Goal: Task Accomplishment & Management: Complete application form

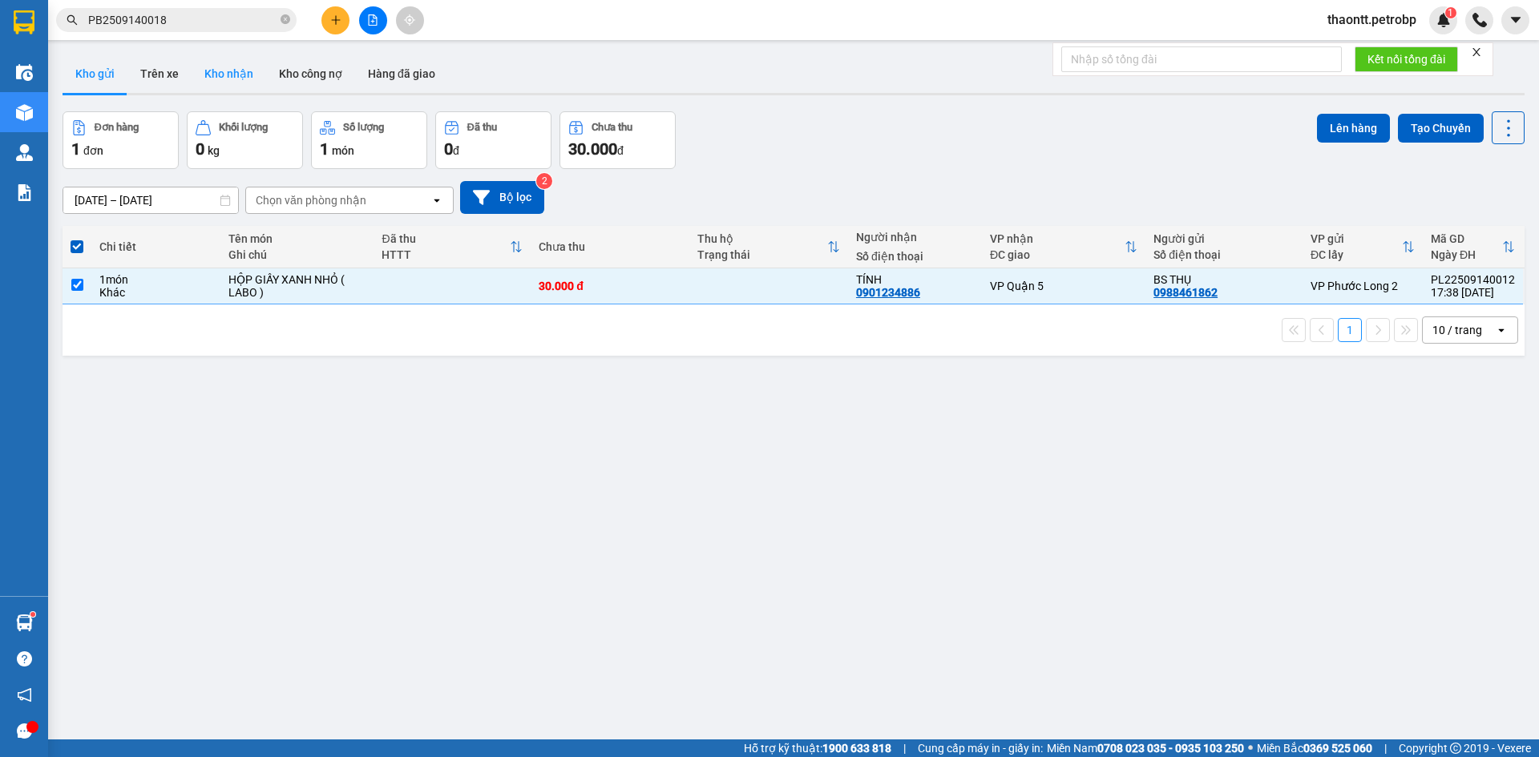
click at [228, 70] on button "Kho nhận" at bounding box center [229, 73] width 75 height 38
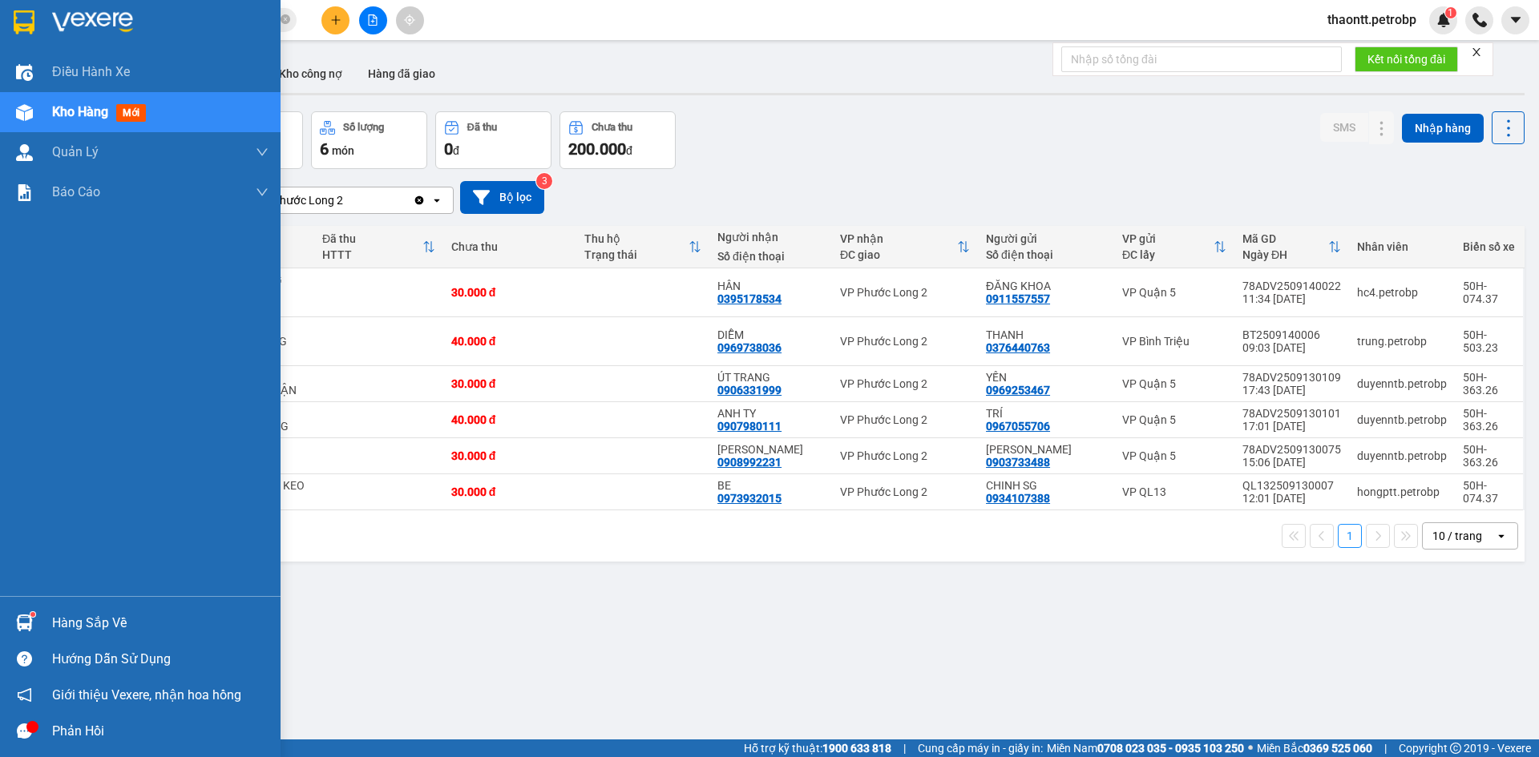
click at [63, 615] on div "Hàng sắp về" at bounding box center [160, 623] width 216 height 24
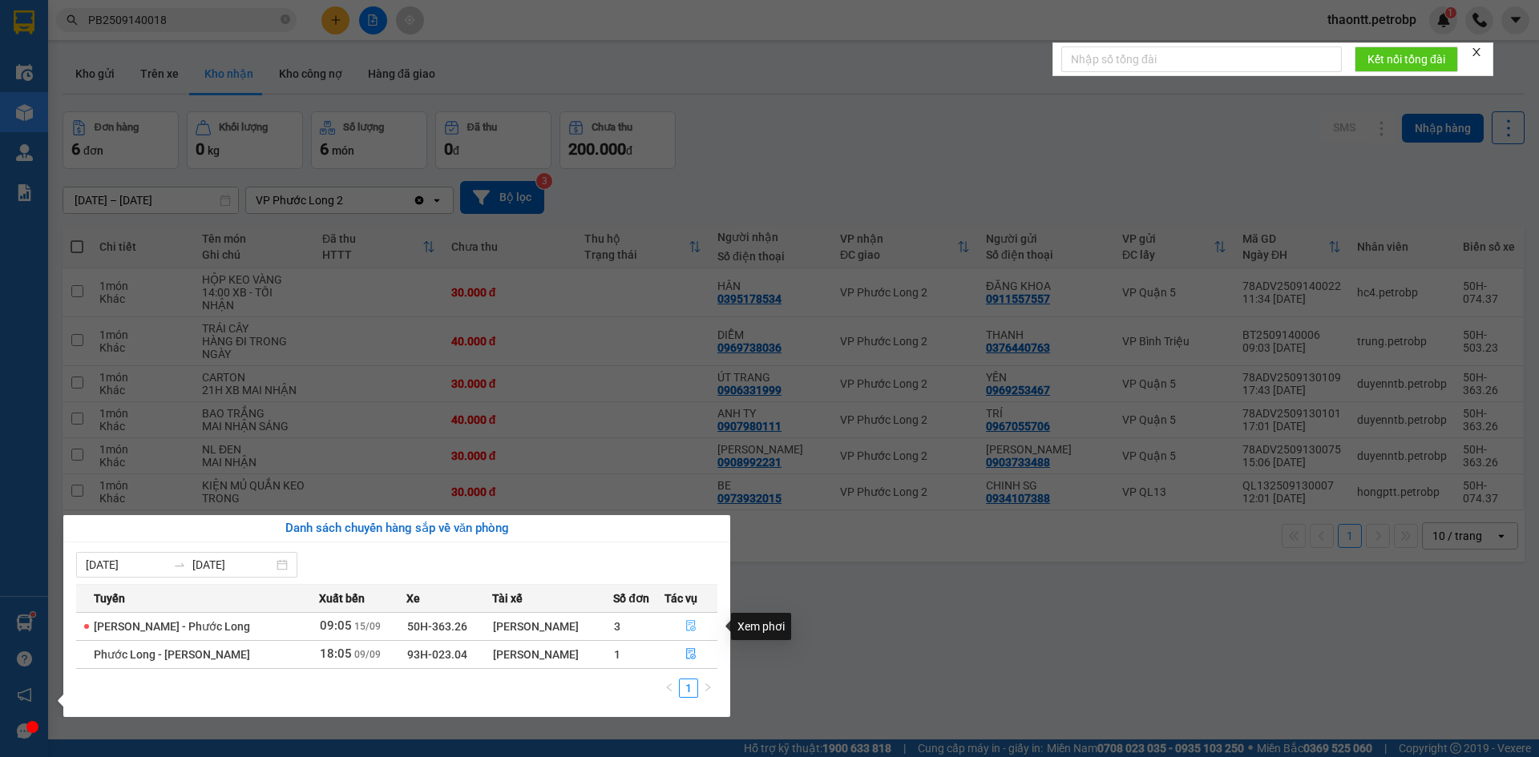
click at [694, 625] on icon "file-done" at bounding box center [691, 626] width 10 height 11
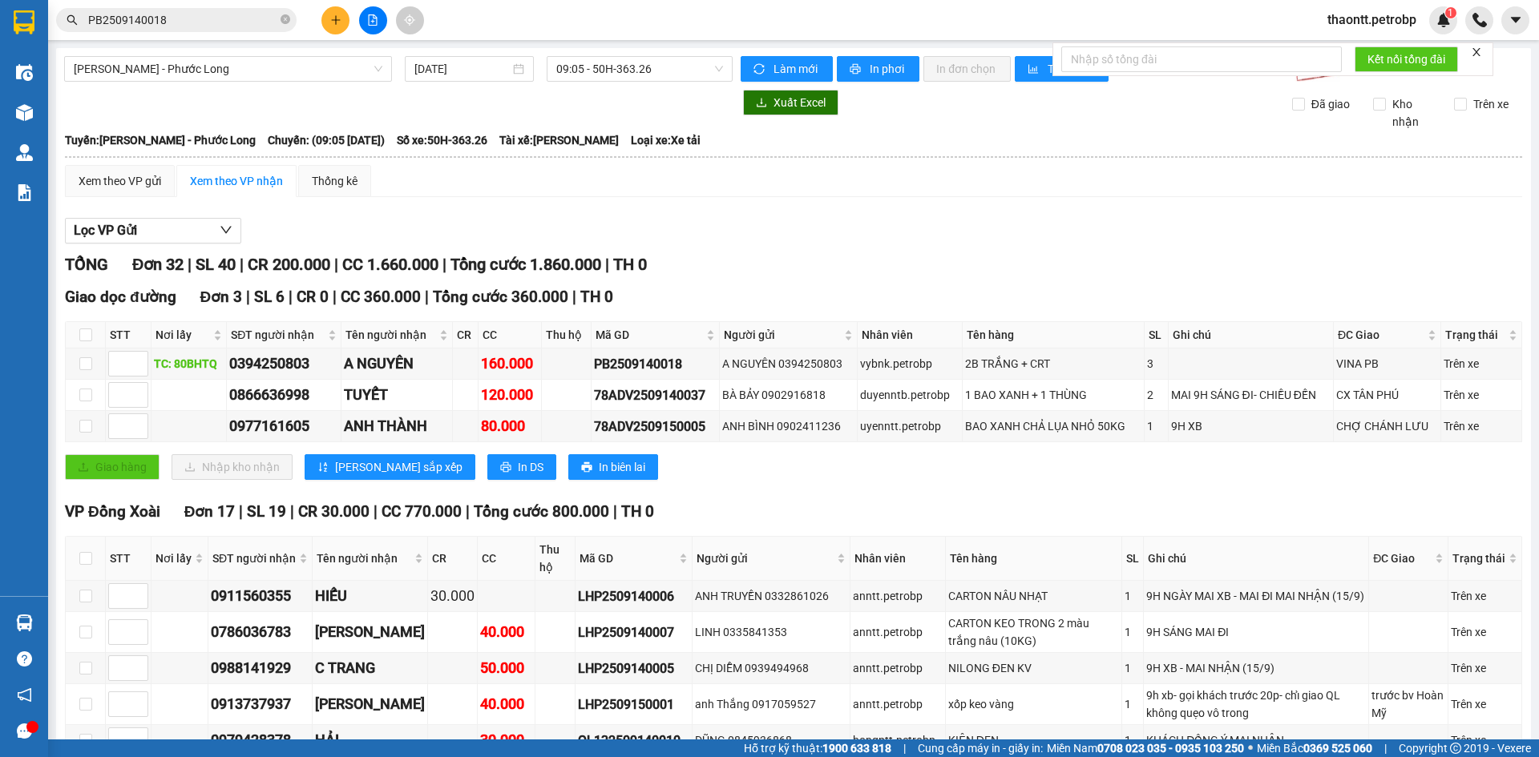
click at [345, 22] on button at bounding box center [335, 20] width 28 height 28
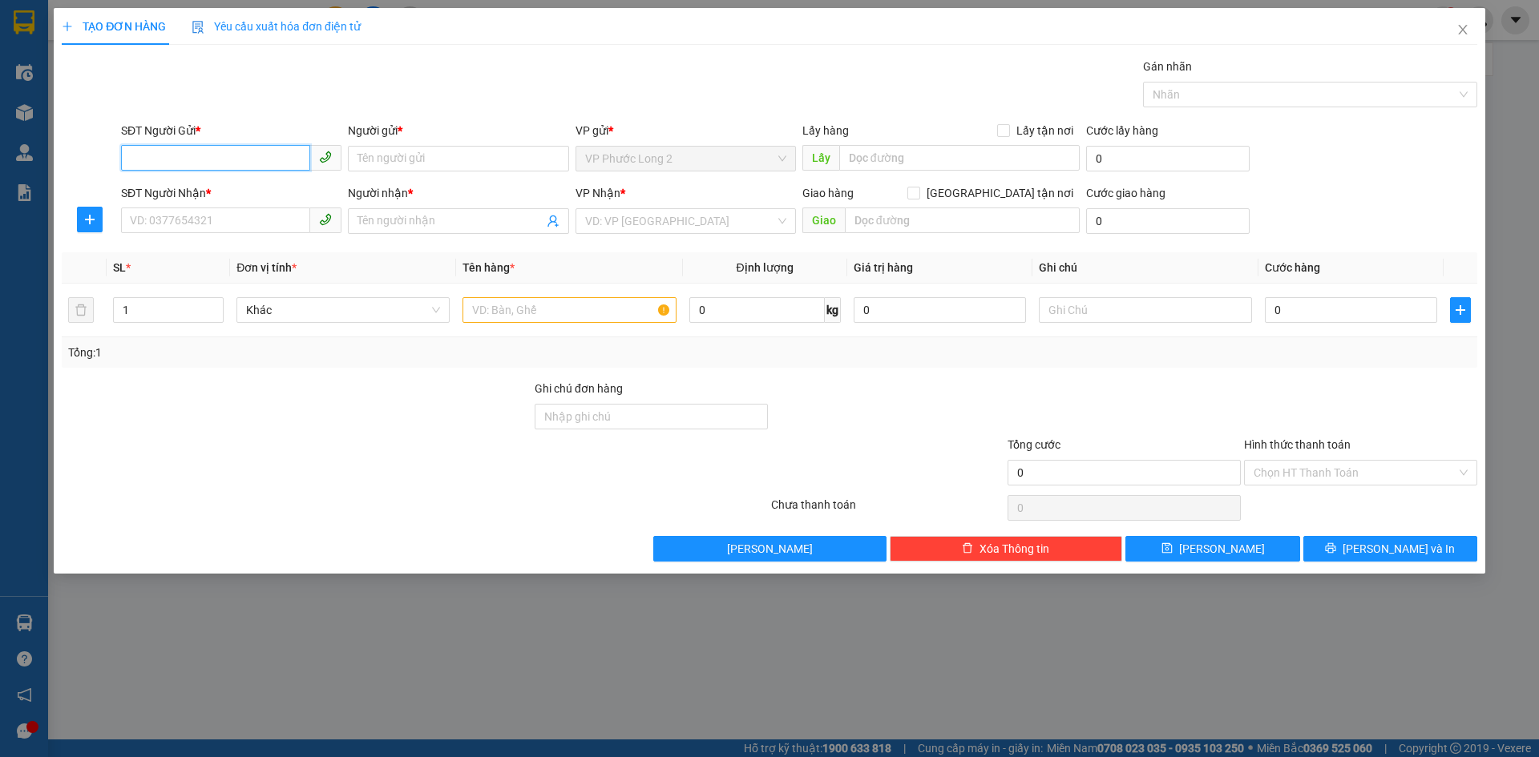
click at [212, 154] on input "SĐT Người Gửi *" at bounding box center [215, 158] width 189 height 26
type input "0913129669"
click at [256, 188] on div "0913129669 - C.BÍCH" at bounding box center [231, 191] width 201 height 18
type input "C.BÍCH"
type input "0768999179"
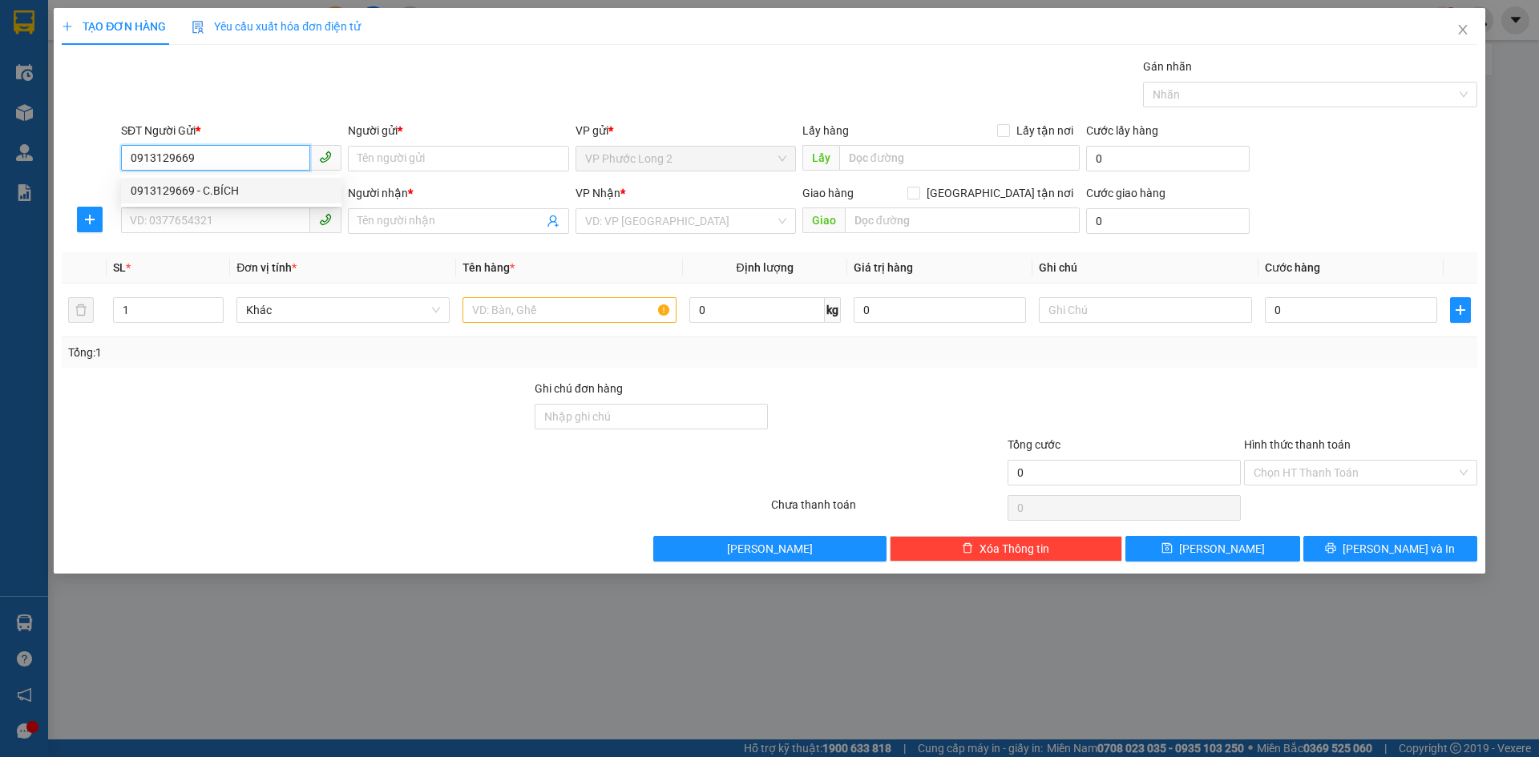
type input "NGÂN"
type input "30.000"
type input "0913129669"
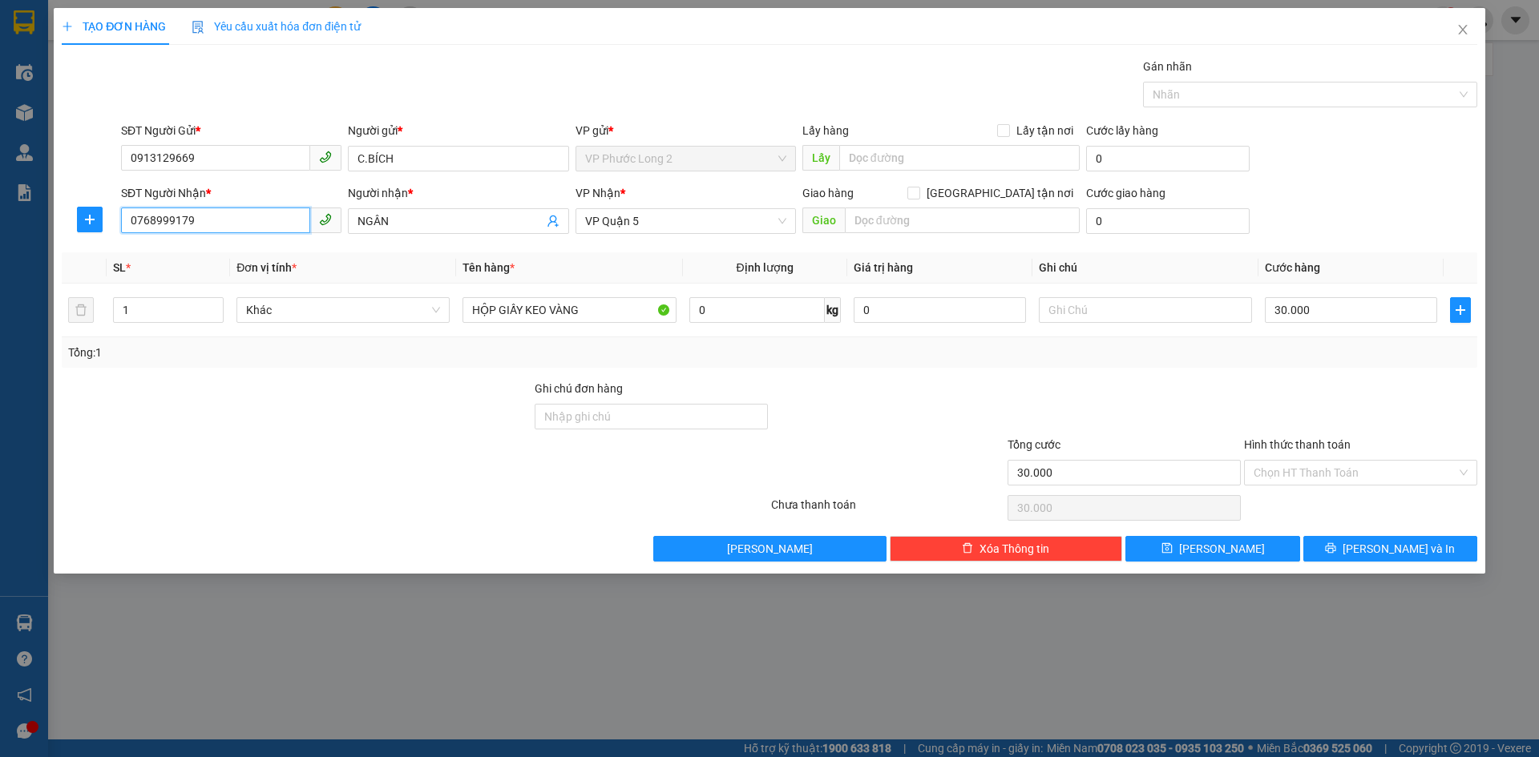
click at [218, 219] on input "0768999179" at bounding box center [215, 221] width 189 height 26
click at [220, 220] on input "0768999179" at bounding box center [215, 221] width 189 height 26
type input "0902901252"
click at [278, 248] on div "0902901252 - CHÚ BA SG" at bounding box center [231, 253] width 201 height 18
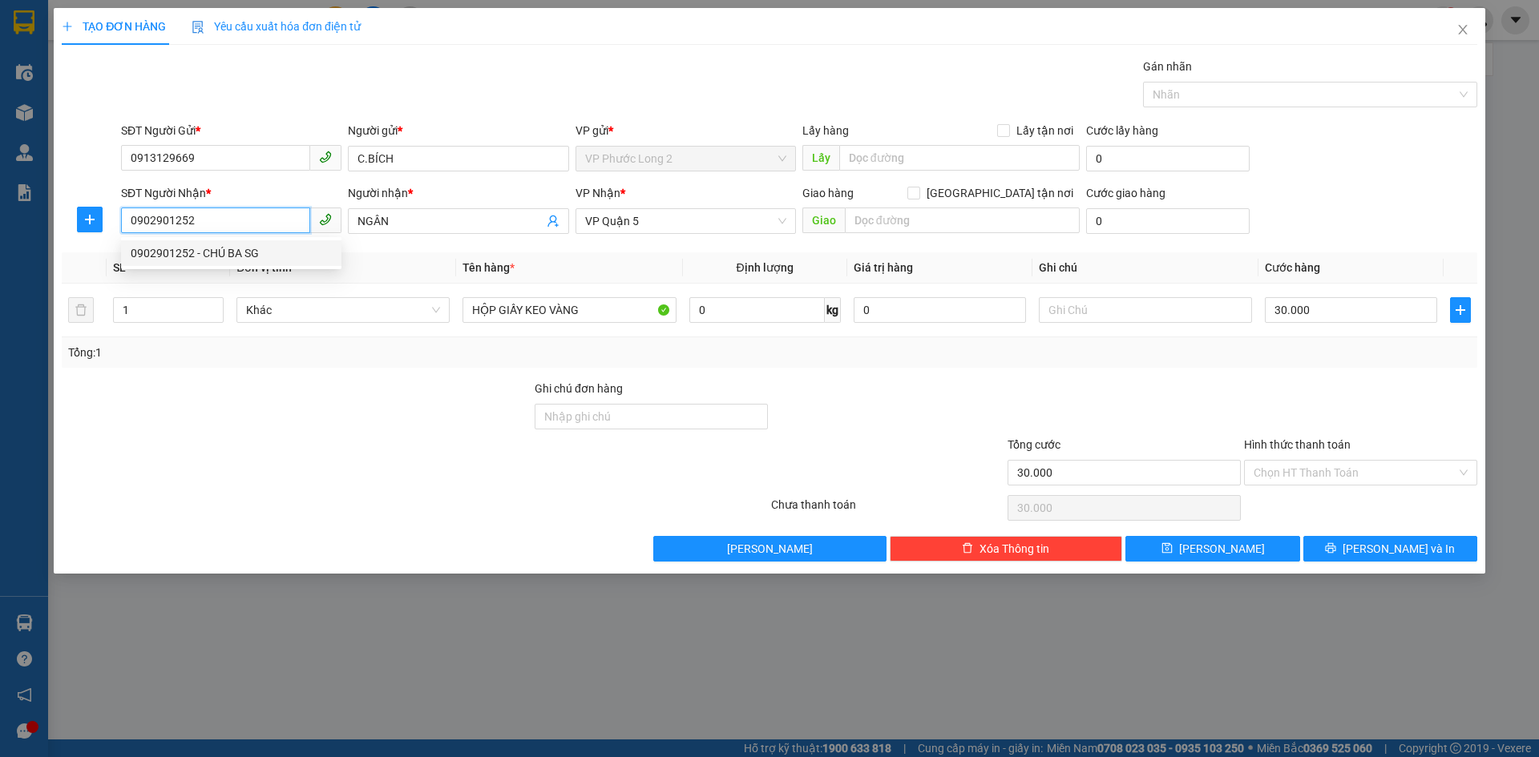
type input "CHÚ BA SG"
type input "0902901252"
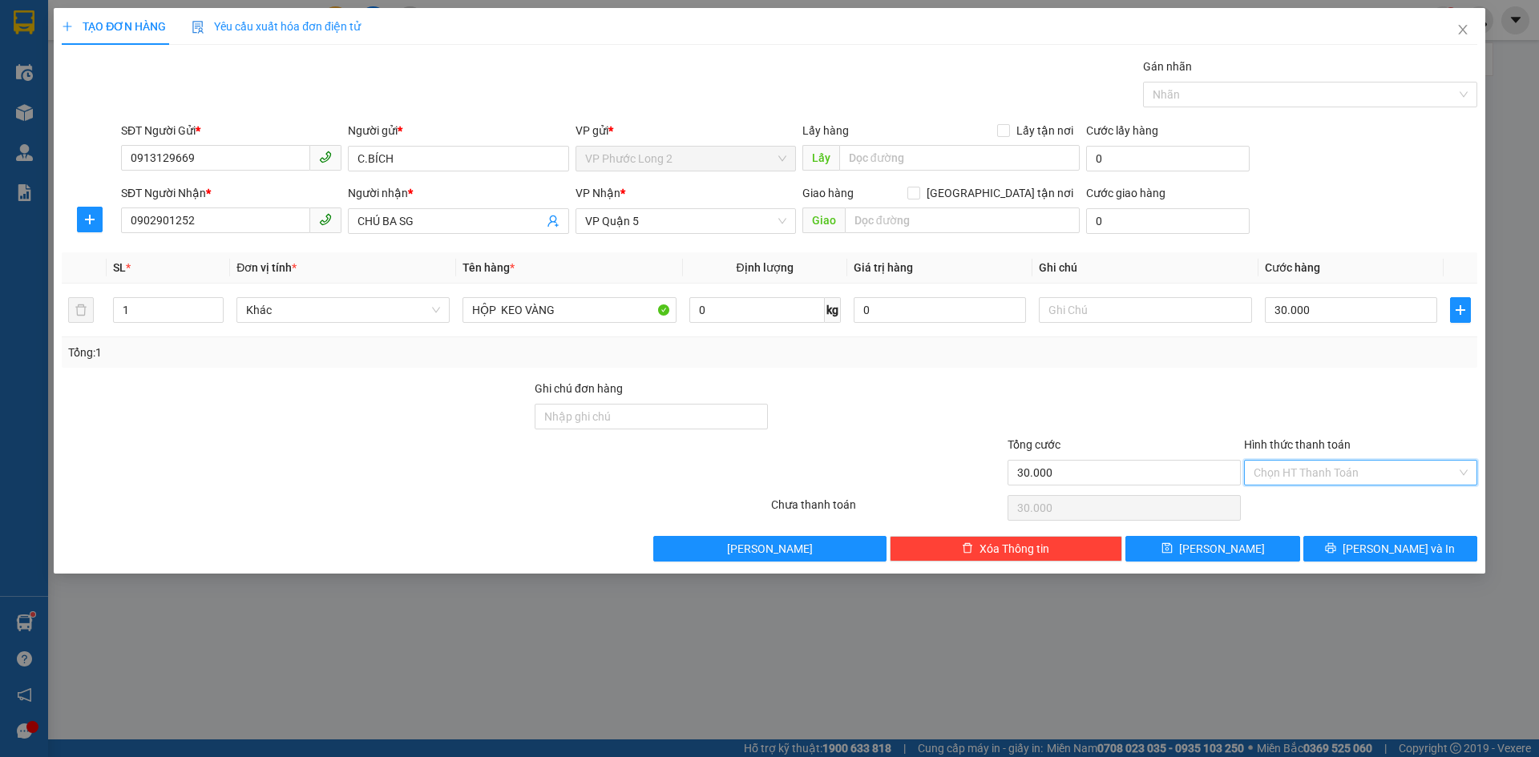
click at [1410, 465] on input "Hình thức thanh toán" at bounding box center [1354, 473] width 203 height 24
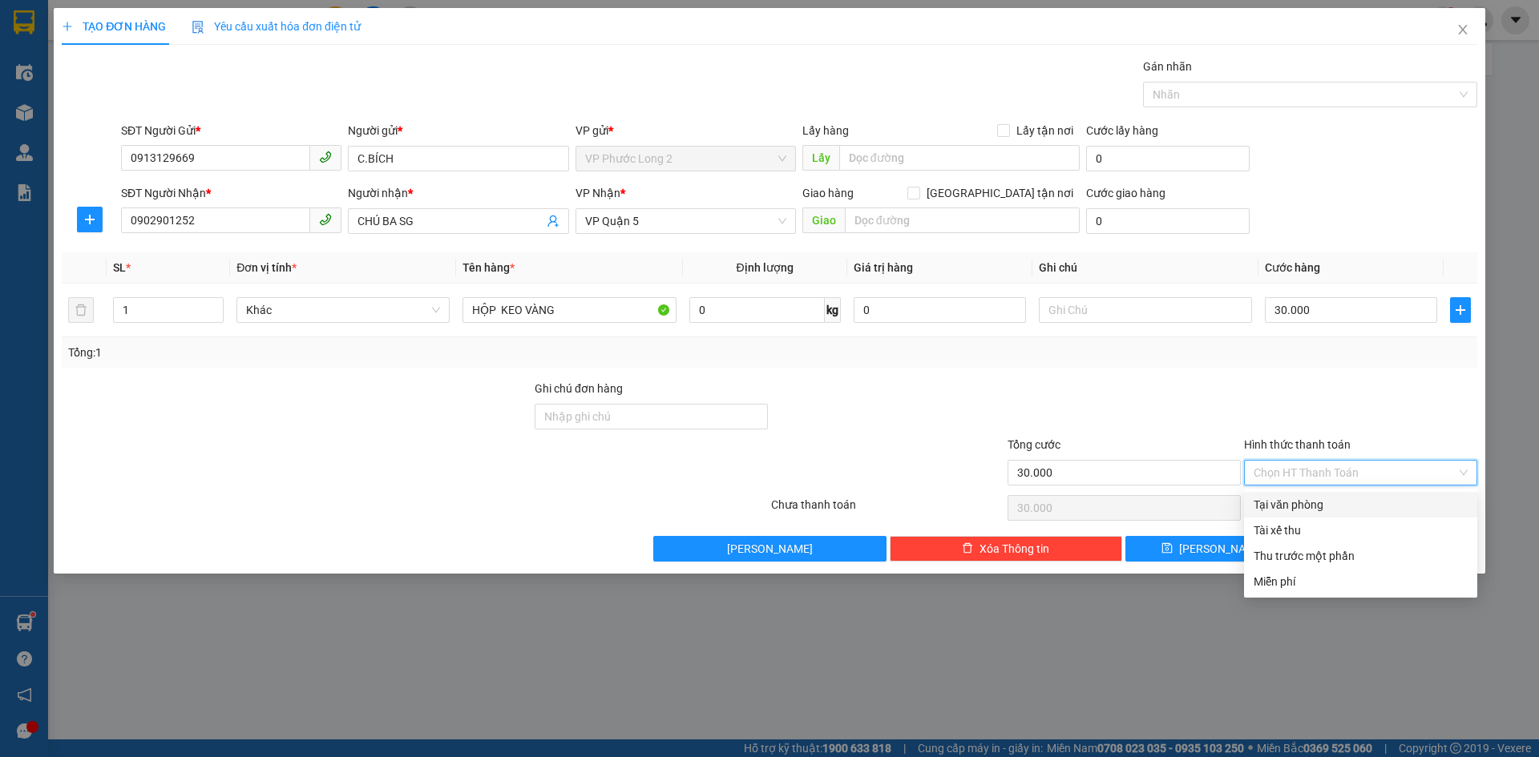
click at [1358, 505] on div "Tại văn phòng" at bounding box center [1360, 505] width 214 height 18
type input "0"
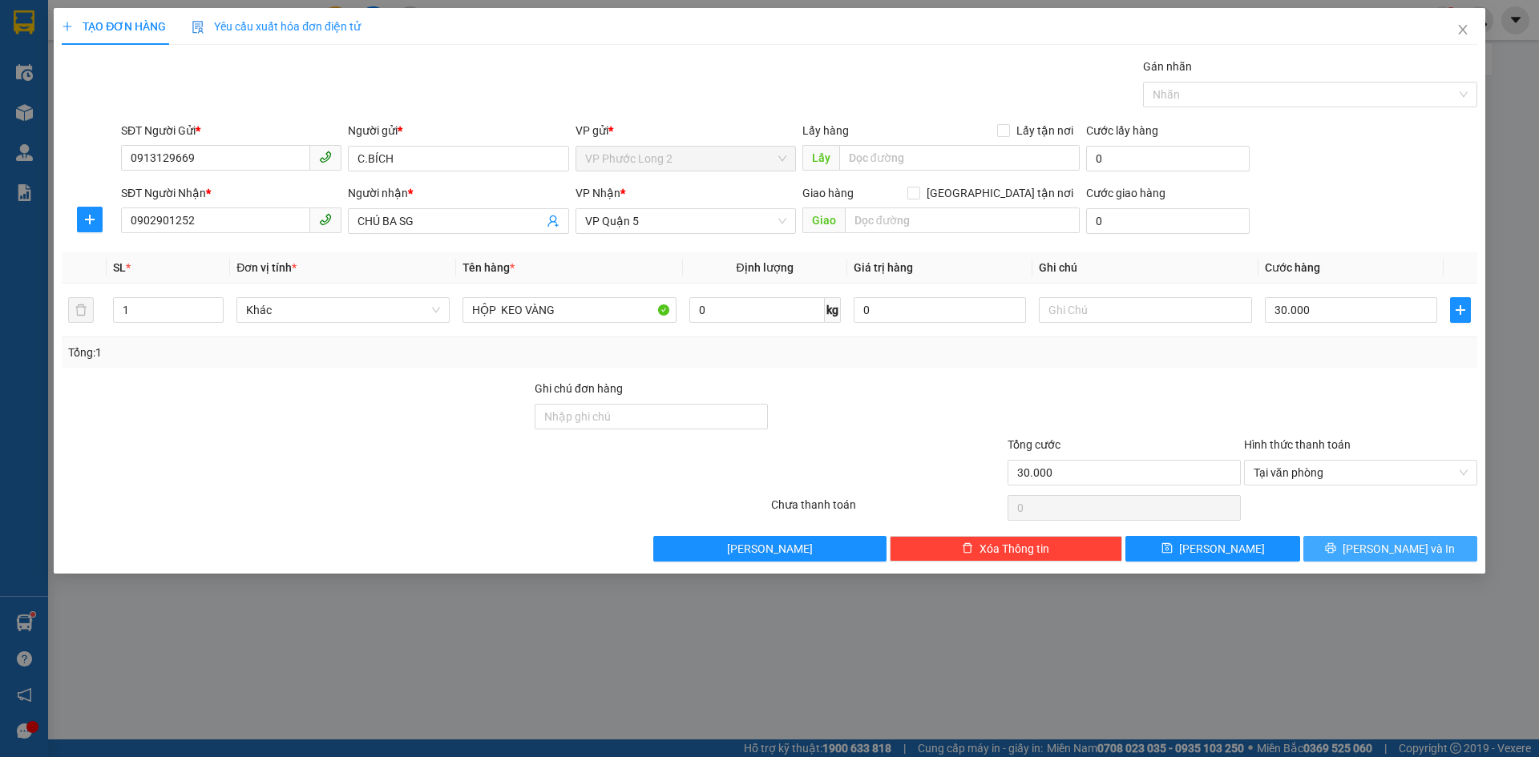
click at [1390, 558] on button "[PERSON_NAME] và In" at bounding box center [1390, 549] width 174 height 26
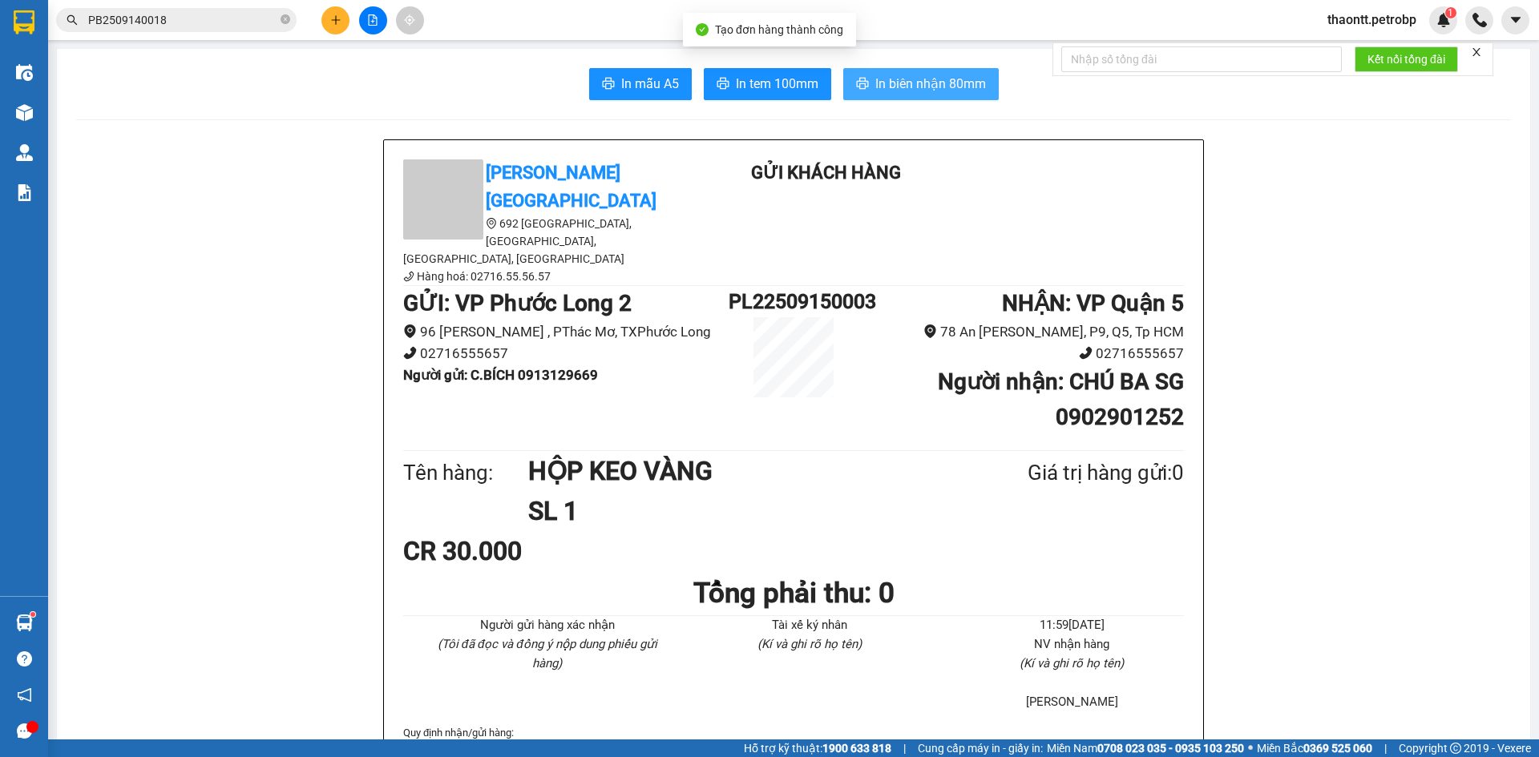
drag, startPoint x: 946, startPoint y: 95, endPoint x: 955, endPoint y: 100, distance: 10.8
click at [945, 98] on button "In biên nhận 80mm" at bounding box center [920, 84] width 155 height 32
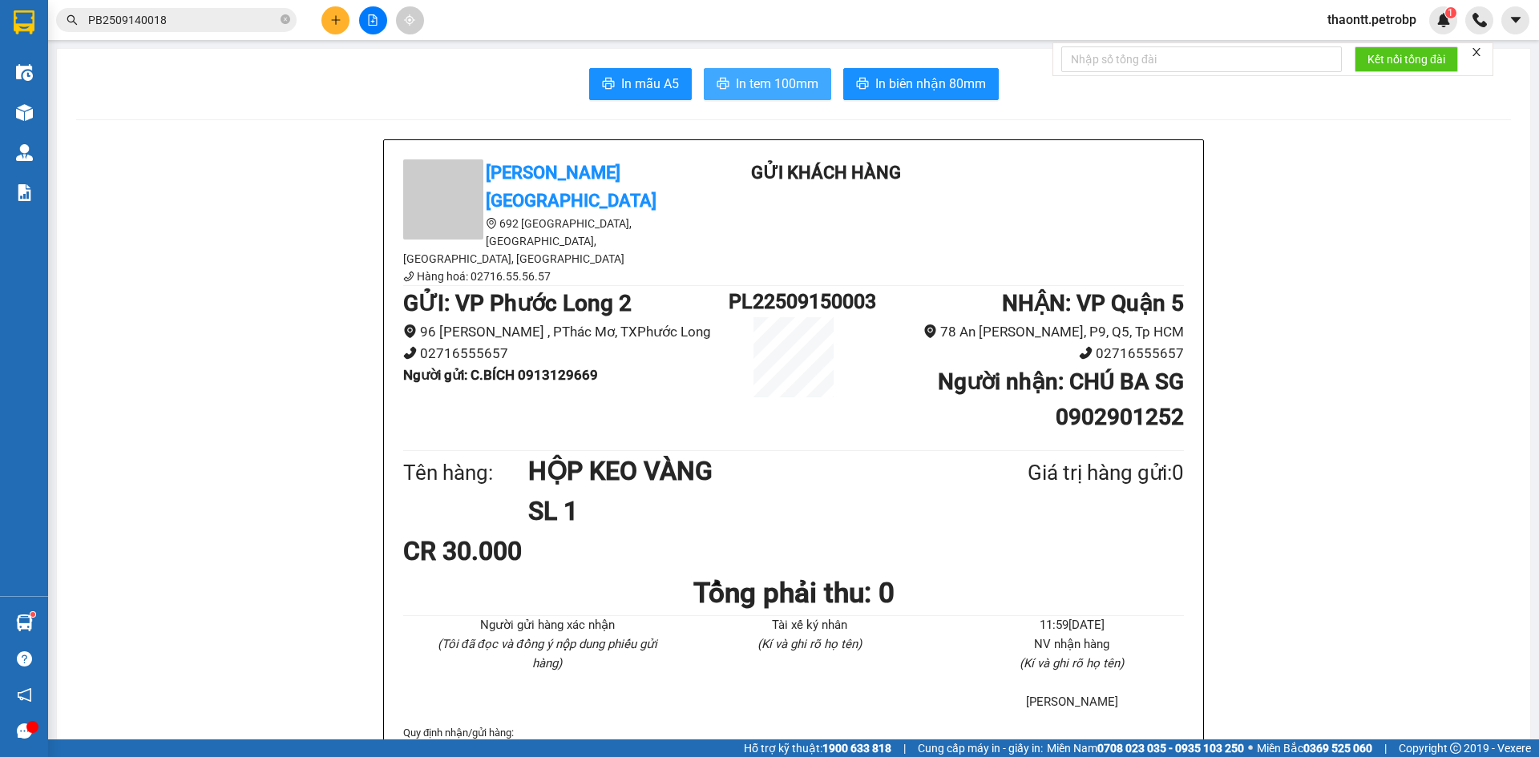
click at [735, 95] on button "In tem 100mm" at bounding box center [767, 84] width 127 height 32
click at [46, 111] on div "Kho hàng mới" at bounding box center [24, 112] width 48 height 40
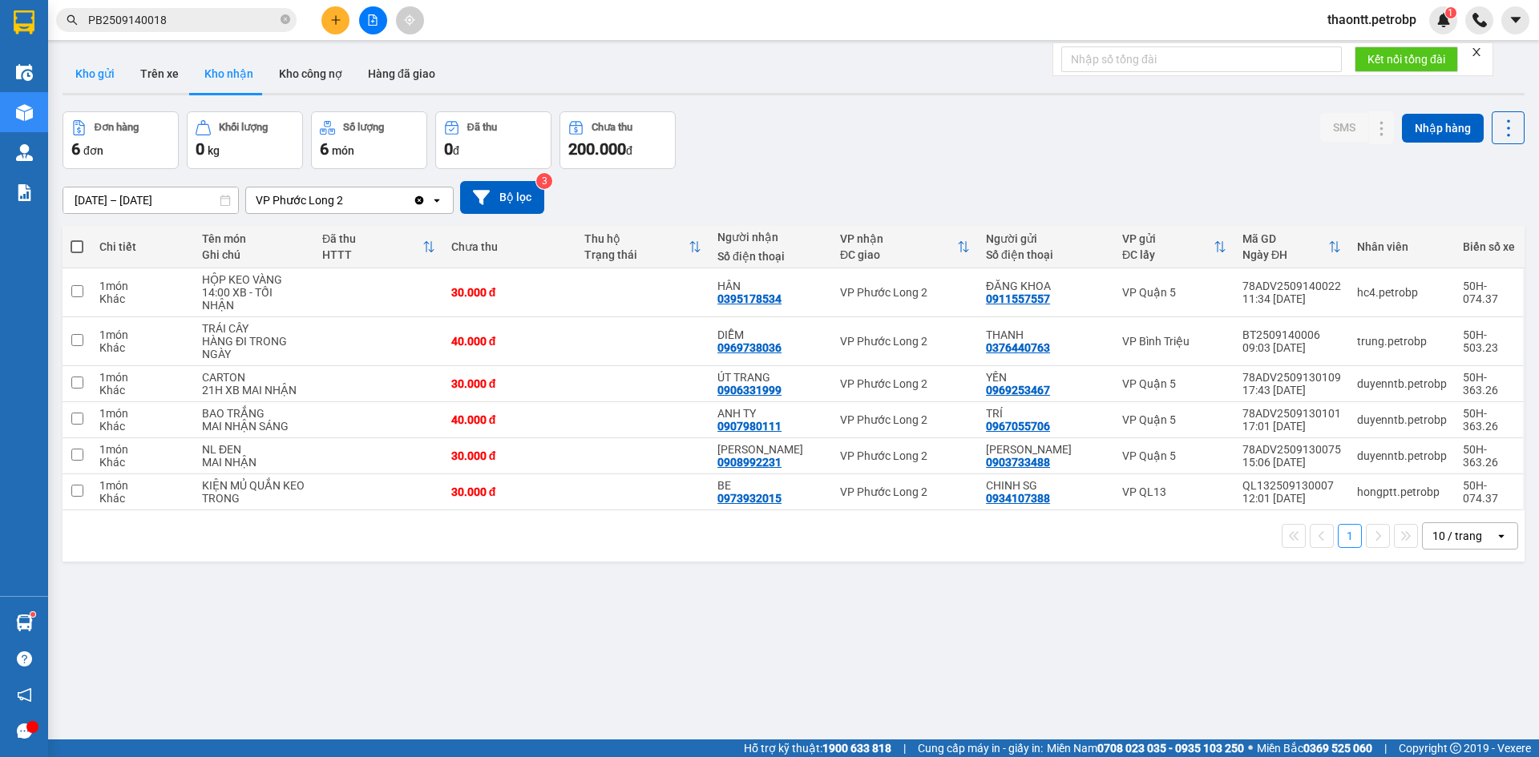
click at [96, 75] on button "Kho gửi" at bounding box center [95, 73] width 65 height 38
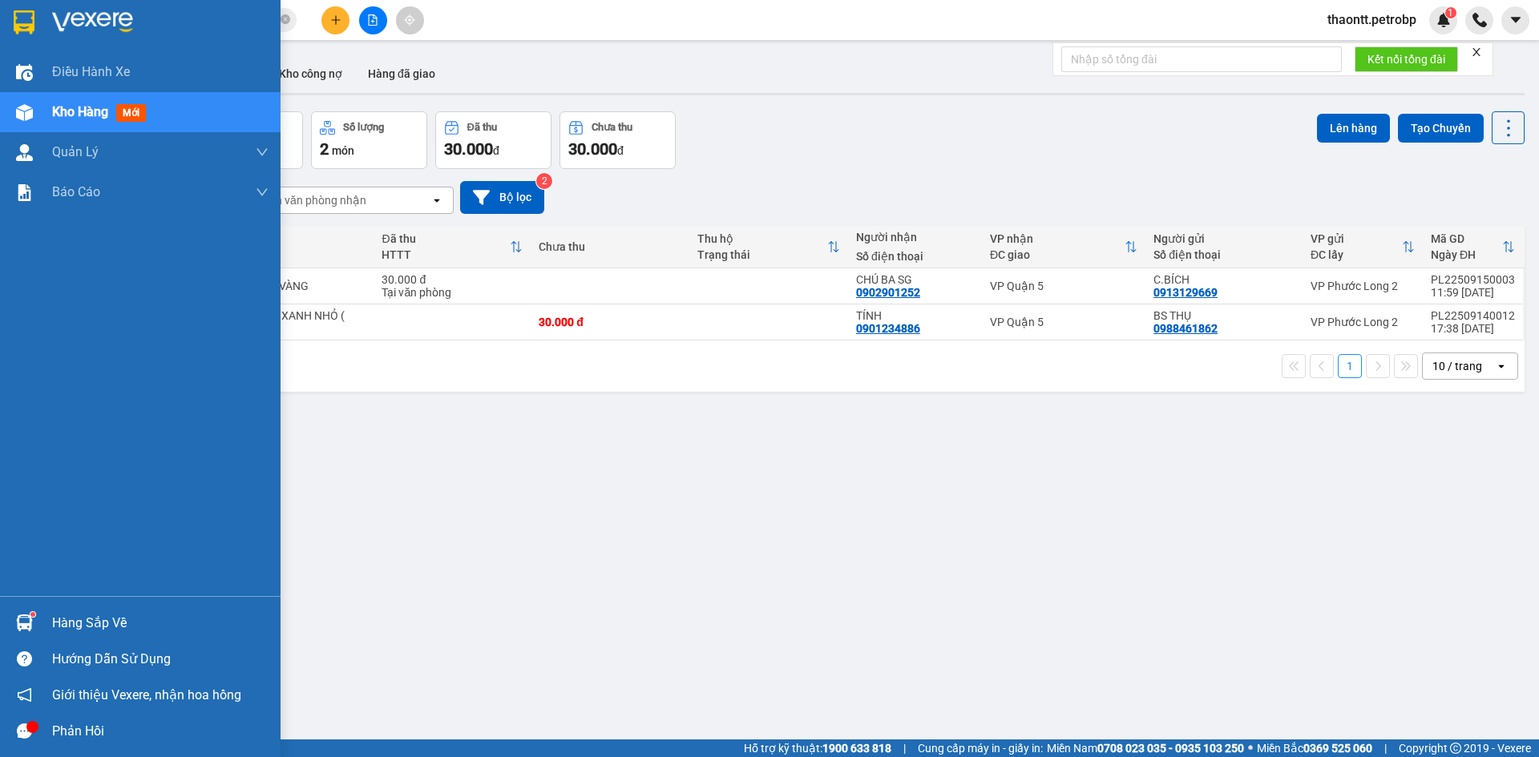
click at [65, 626] on div "Hàng sắp về" at bounding box center [160, 623] width 216 height 24
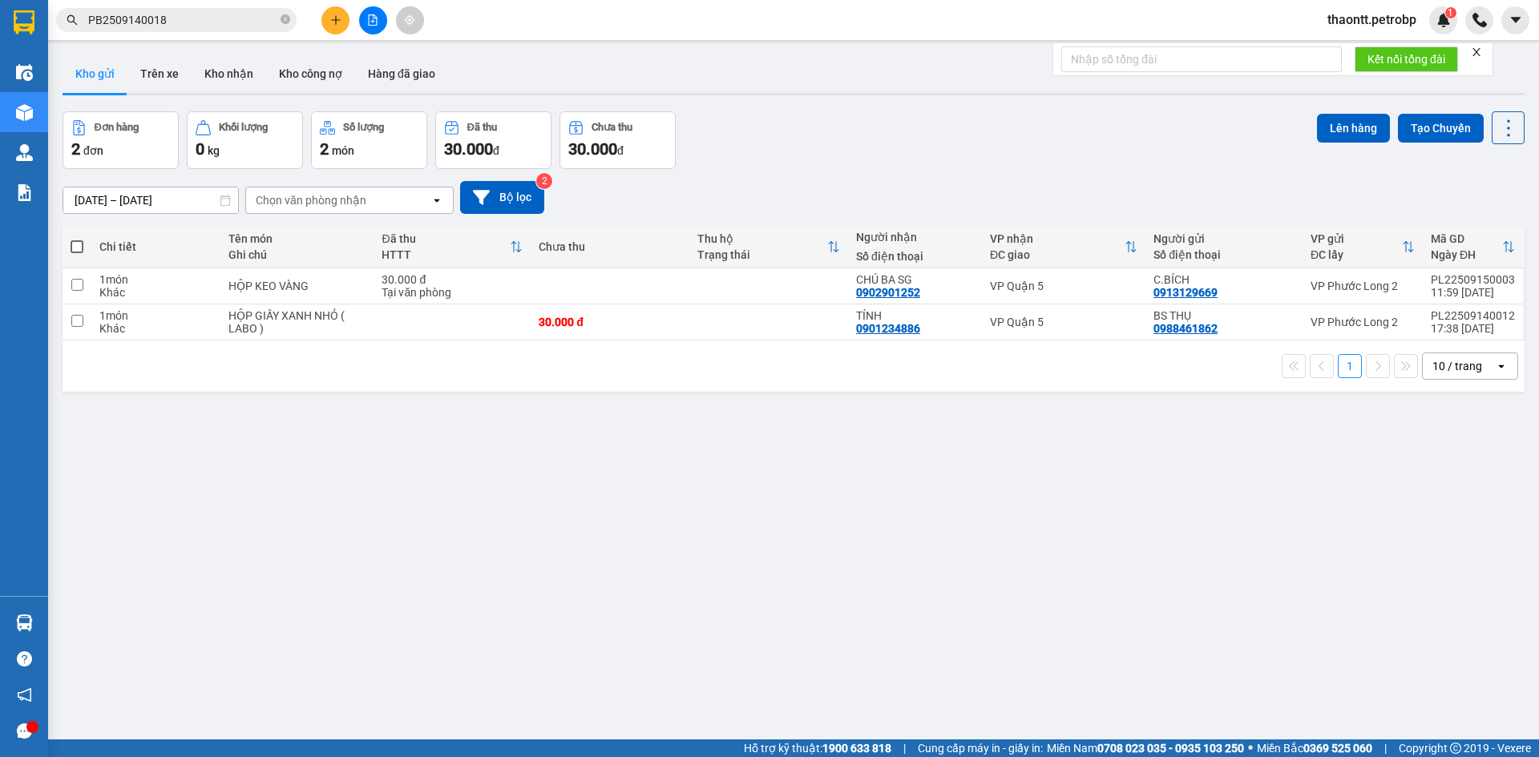
click at [891, 594] on section "Kết quả tìm kiếm ( 1 ) Bộ lọc Mã ĐH Trạng thái Món hàng Tổng cước Chưa cước Ngư…" at bounding box center [769, 378] width 1539 height 757
click at [346, 9] on div at bounding box center [373, 20] width 120 height 28
click at [337, 15] on icon "plus" at bounding box center [335, 19] width 11 height 11
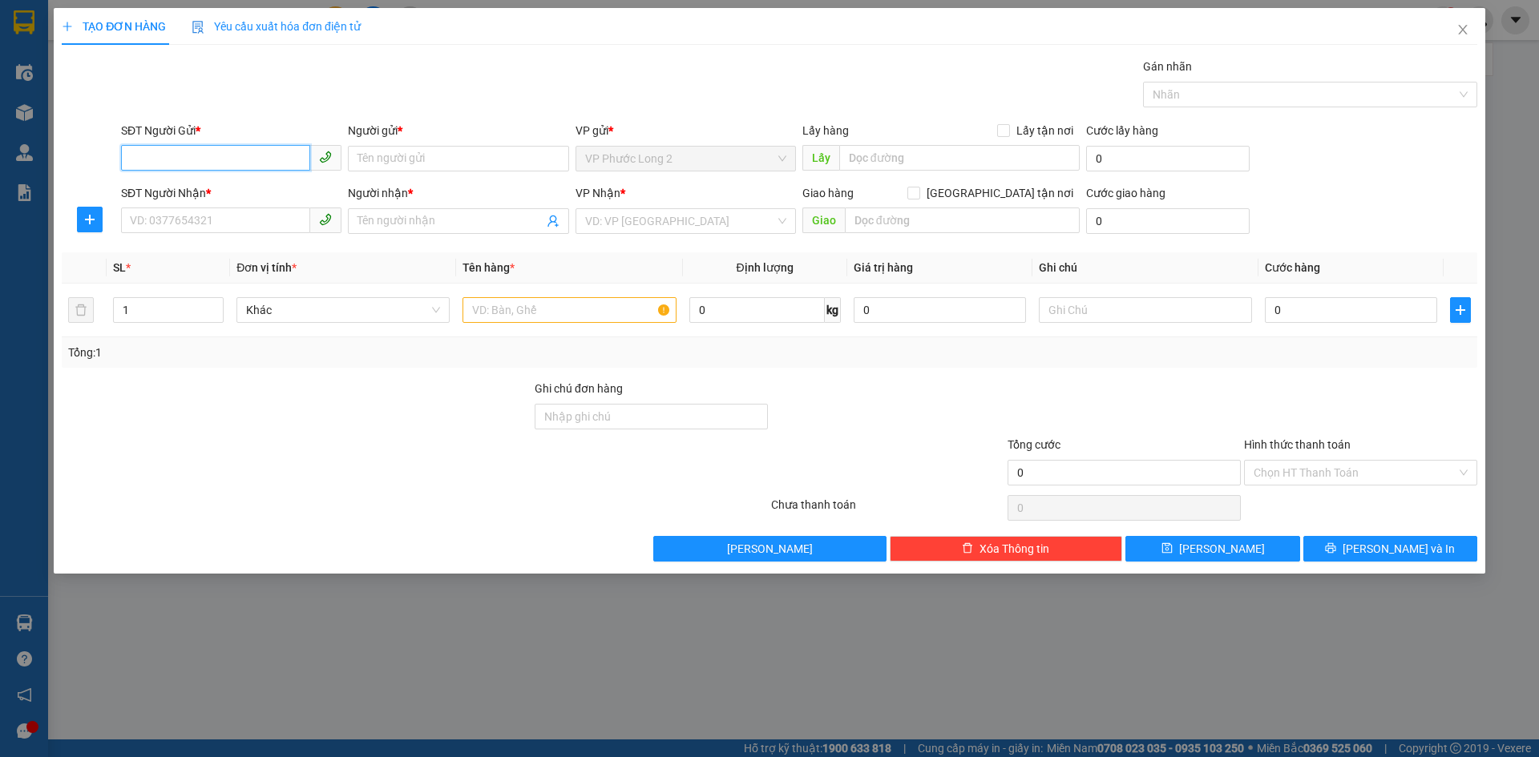
click at [223, 149] on input "SĐT Người Gửi *" at bounding box center [215, 158] width 189 height 26
paste input "0971035537"
type input "0971035537"
click at [257, 195] on div "0971035537 - A TÀI" at bounding box center [231, 191] width 201 height 18
type input "A TÀI"
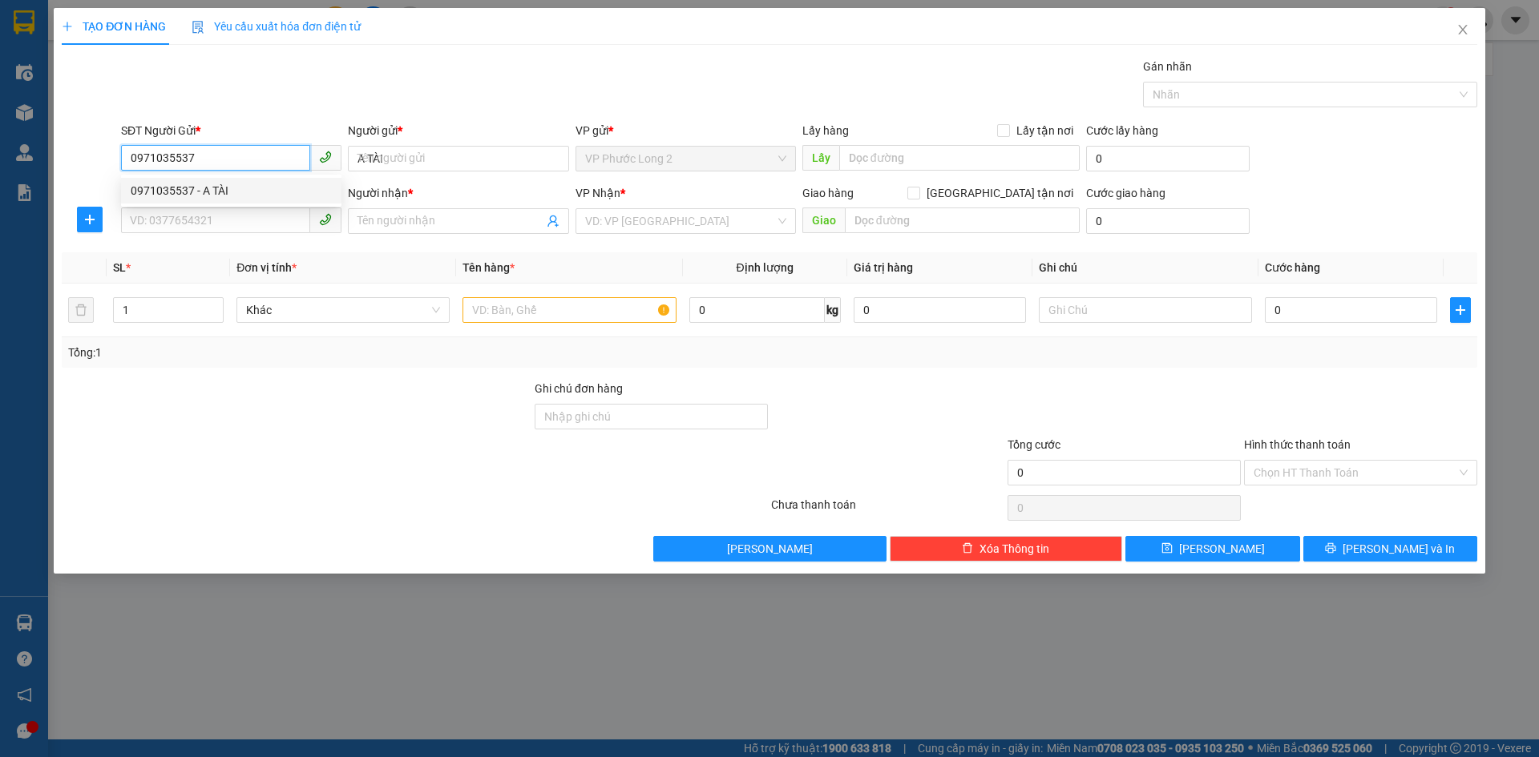
type input "0938739965"
type input "THƯƠNG"
type input "30.000"
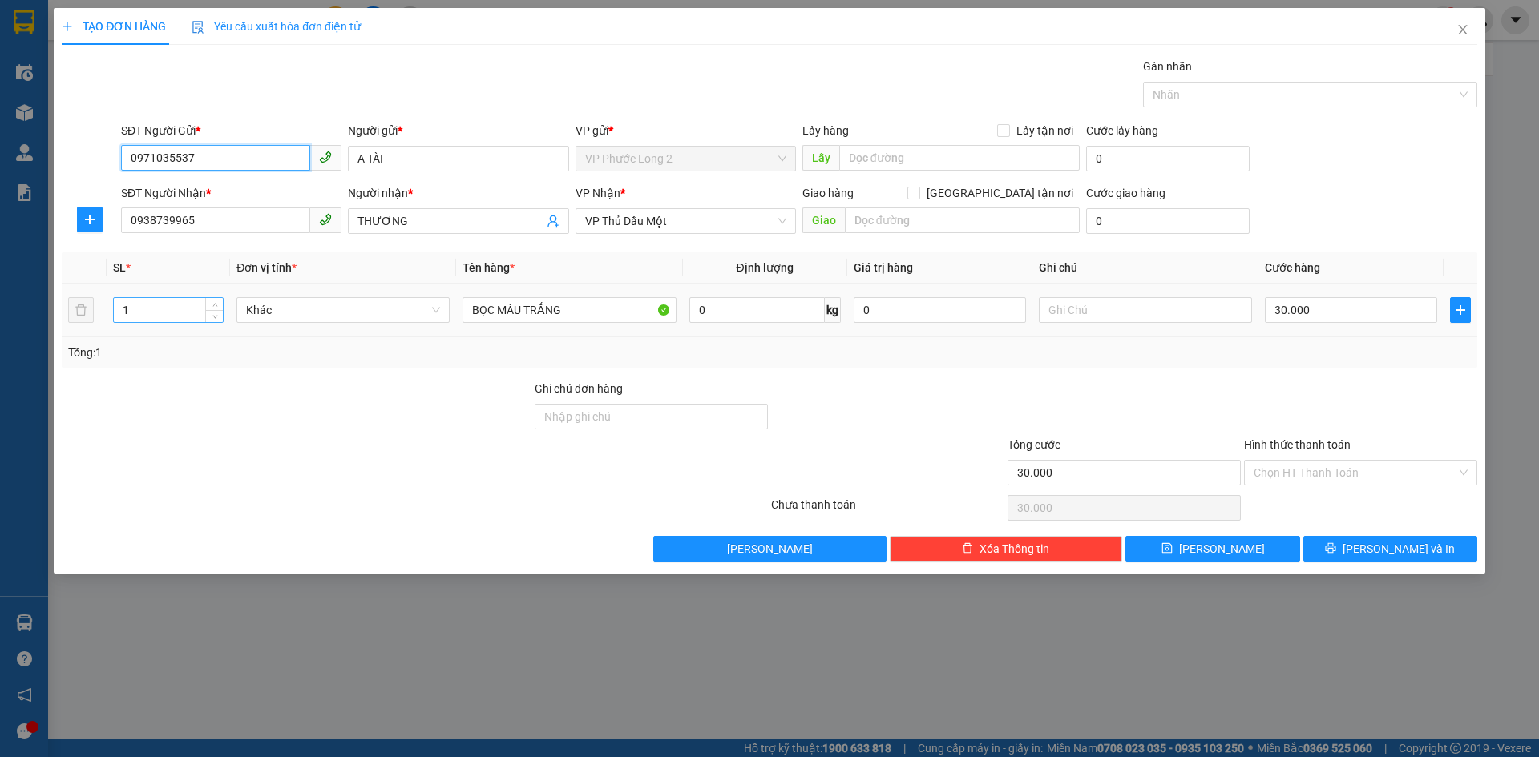
type input "0971035537"
click at [204, 309] on input "1" at bounding box center [168, 310] width 109 height 24
type input "3"
click at [167, 315] on input "number" at bounding box center [168, 310] width 109 height 24
type input "3"
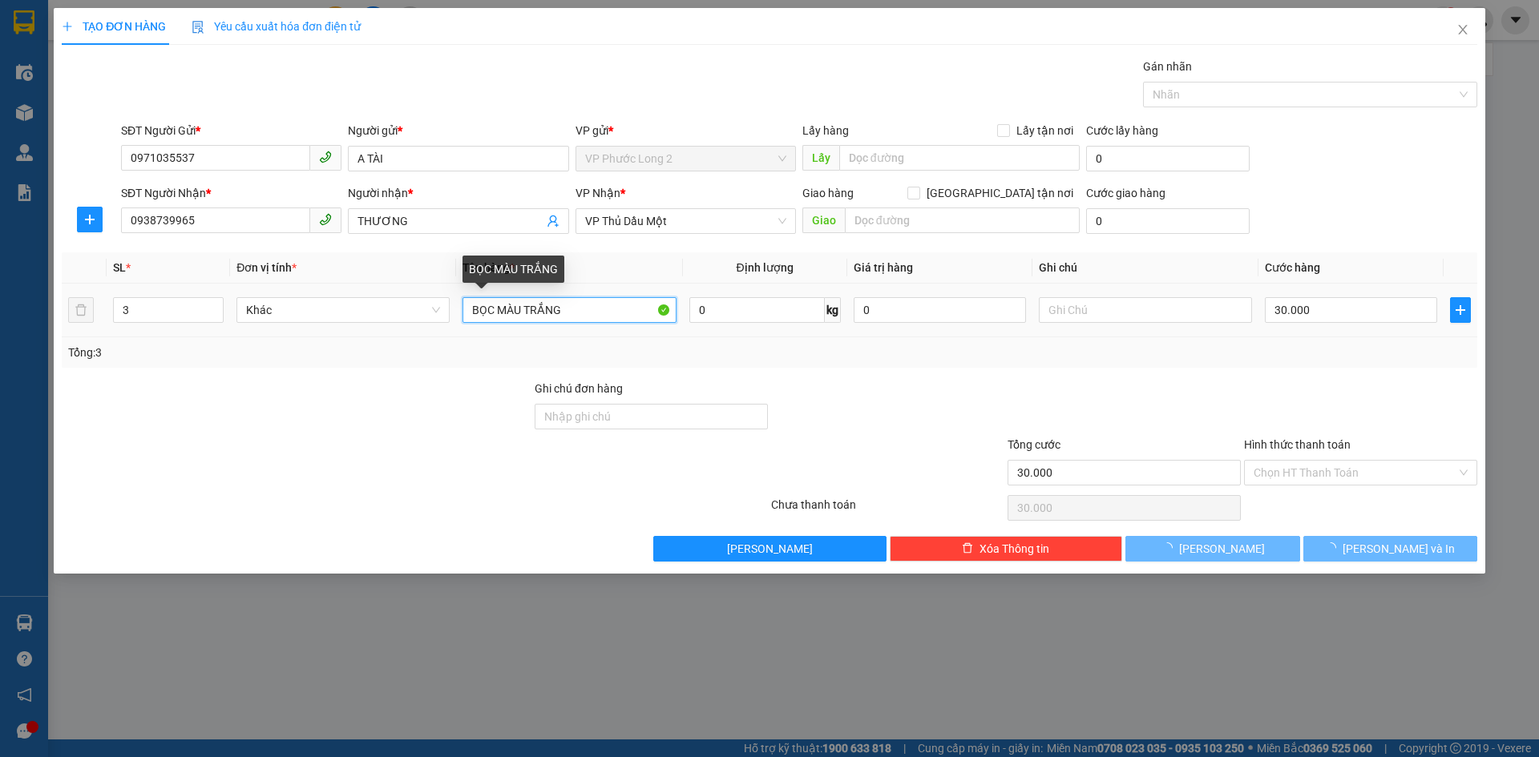
drag, startPoint x: 588, startPoint y: 297, endPoint x: 10, endPoint y: 85, distance: 616.4
click at [134, 337] on div "SL * Đơn vị tính * Tên hàng * Định lượng Giá trị hàng Ghi chú Cước hàng 3 Khác …" at bounding box center [769, 309] width 1415 height 115
type input "0"
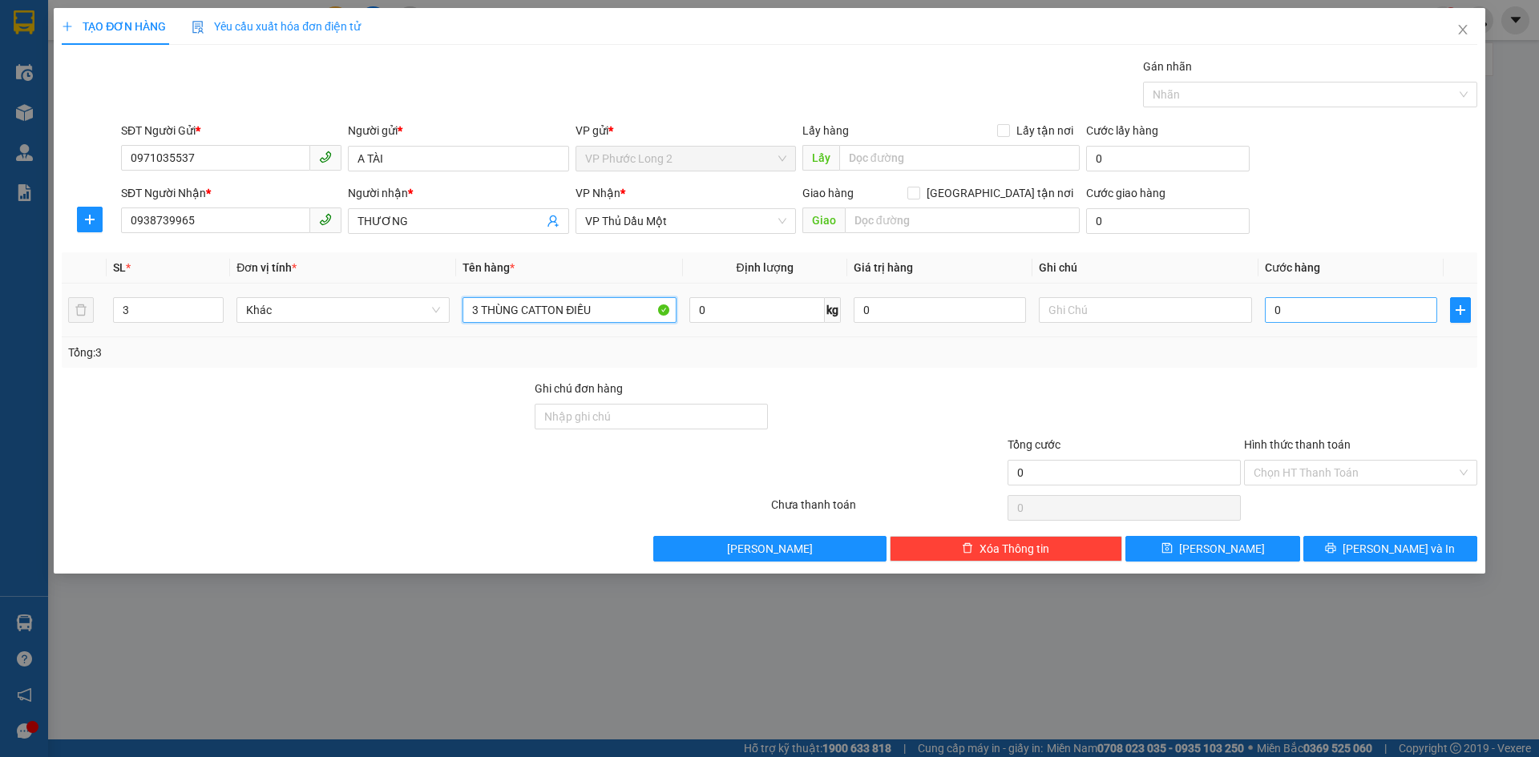
type input "3 THÙNG CATTON ĐIỀU"
click at [1307, 310] on input "0" at bounding box center [1351, 310] width 172 height 26
type input "1"
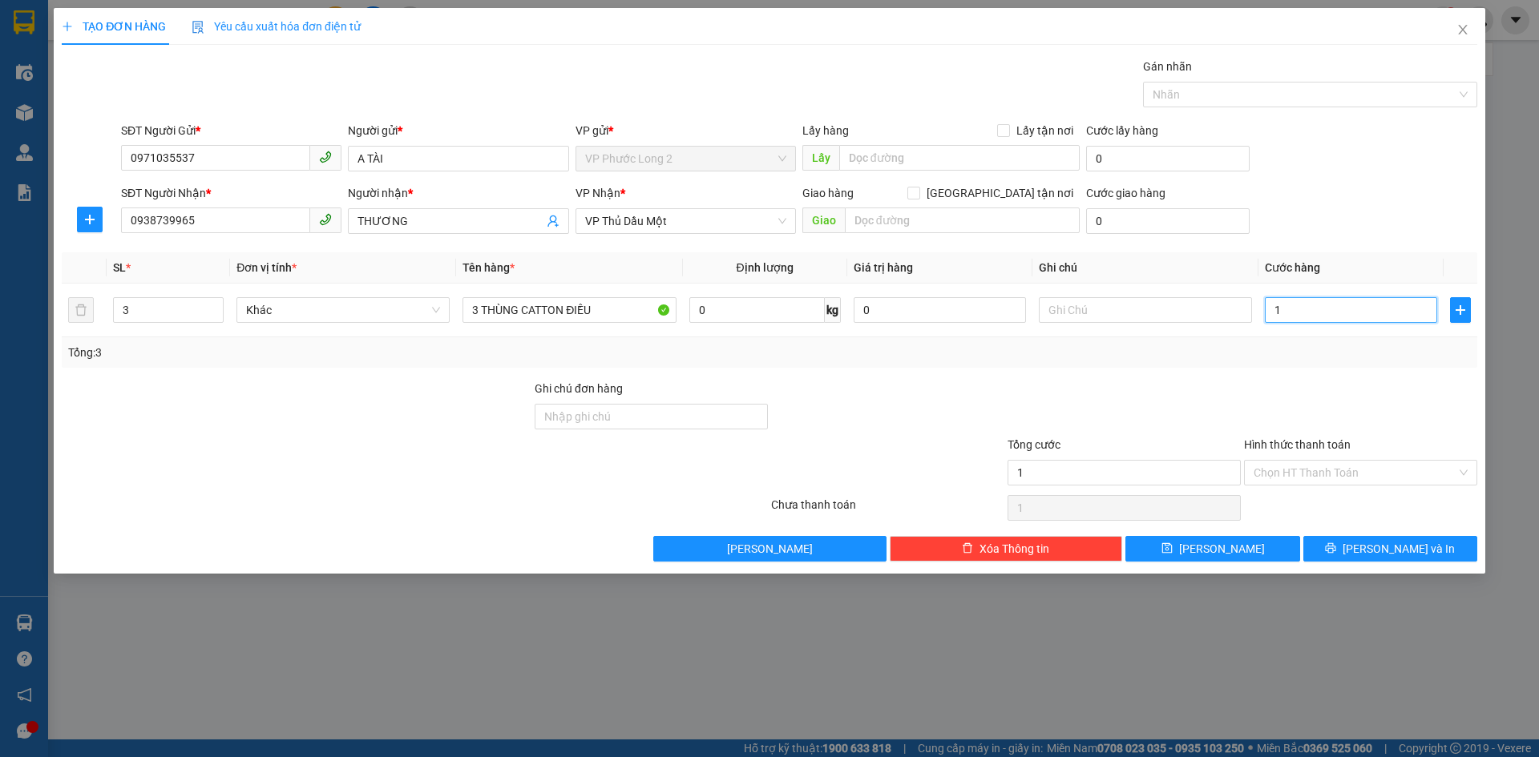
type input "14"
type input "140"
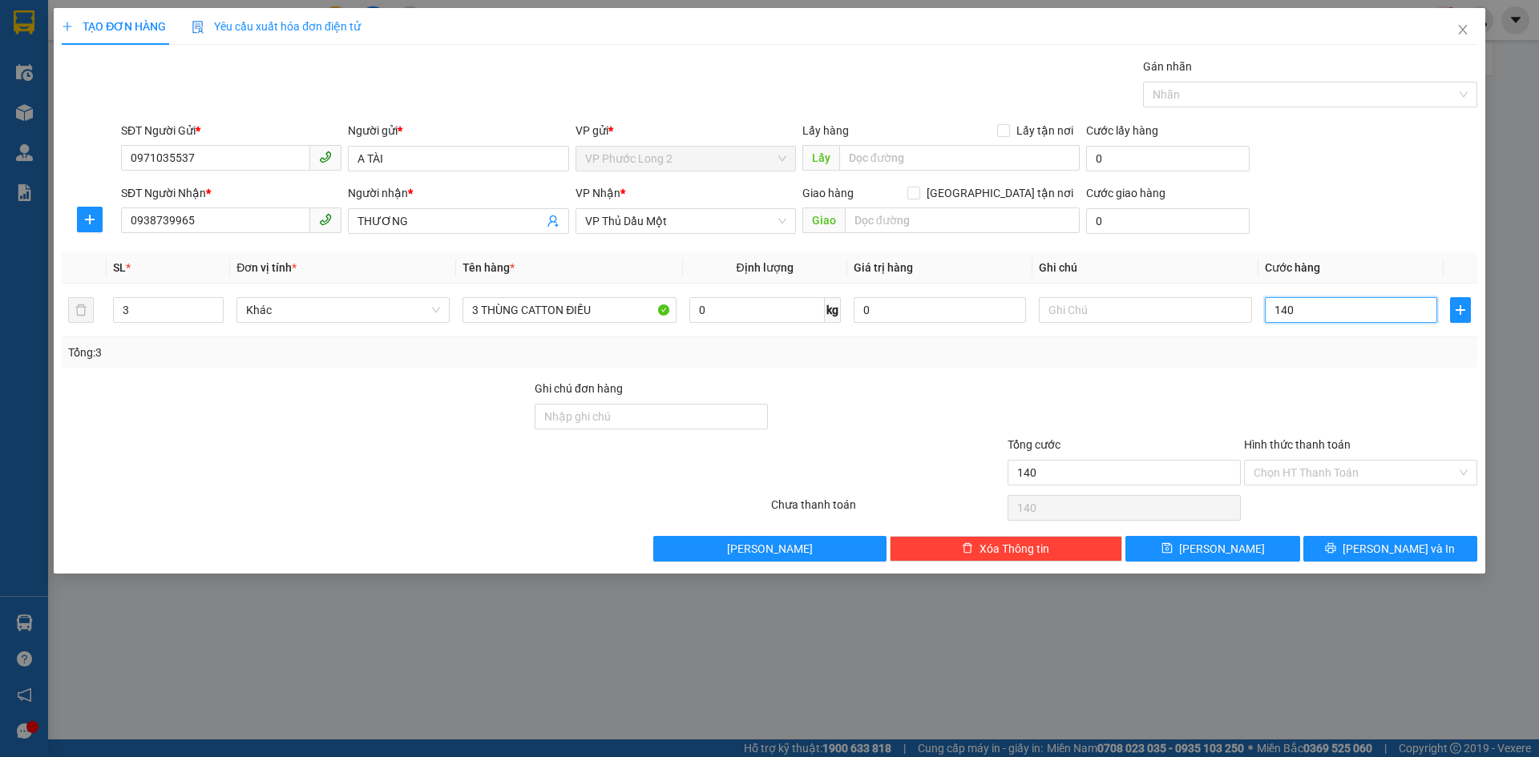
type input "140"
type input "140.000"
click at [1333, 406] on div at bounding box center [1360, 408] width 236 height 56
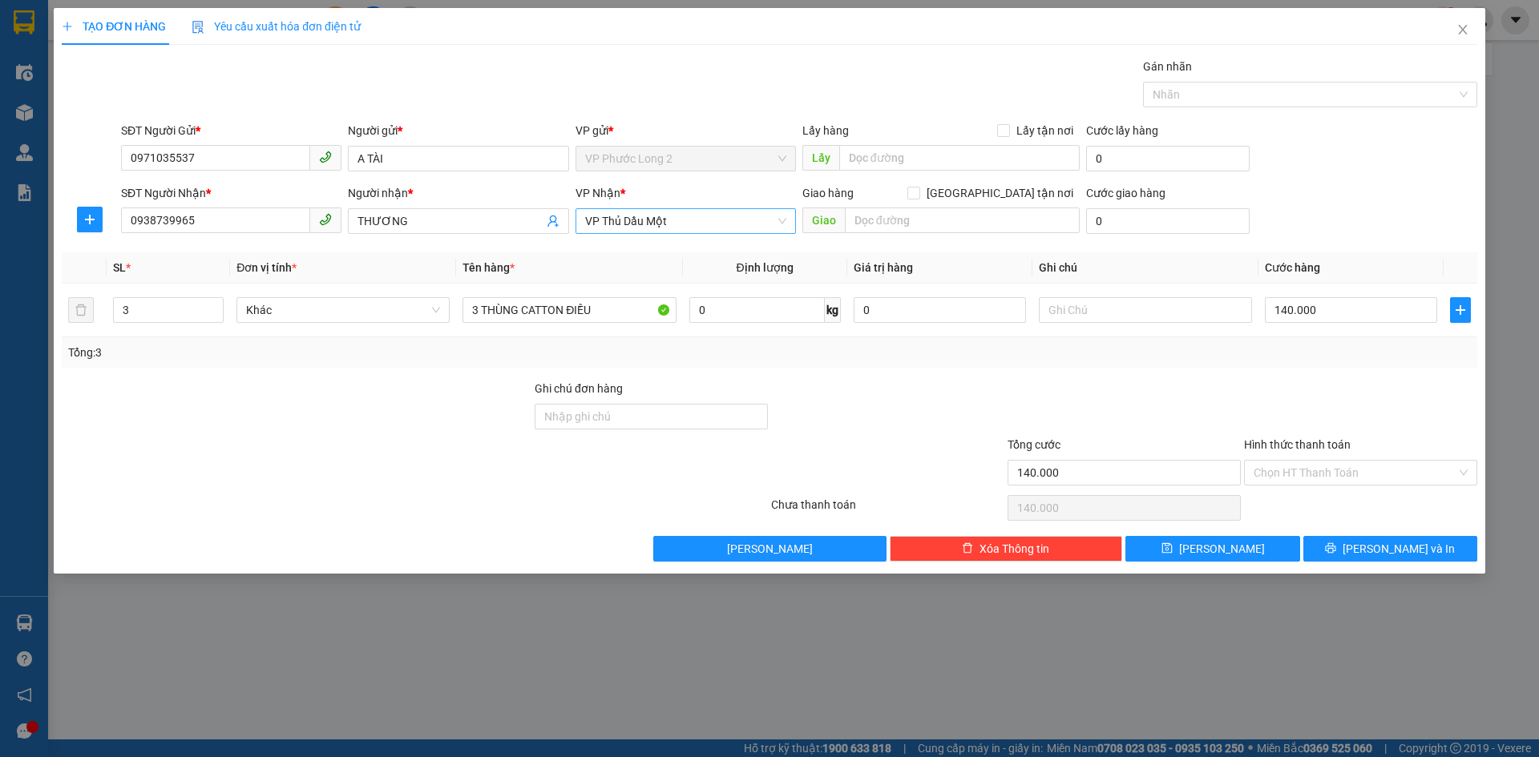
click at [694, 212] on span "VP Thủ Dầu Một" at bounding box center [685, 221] width 201 height 24
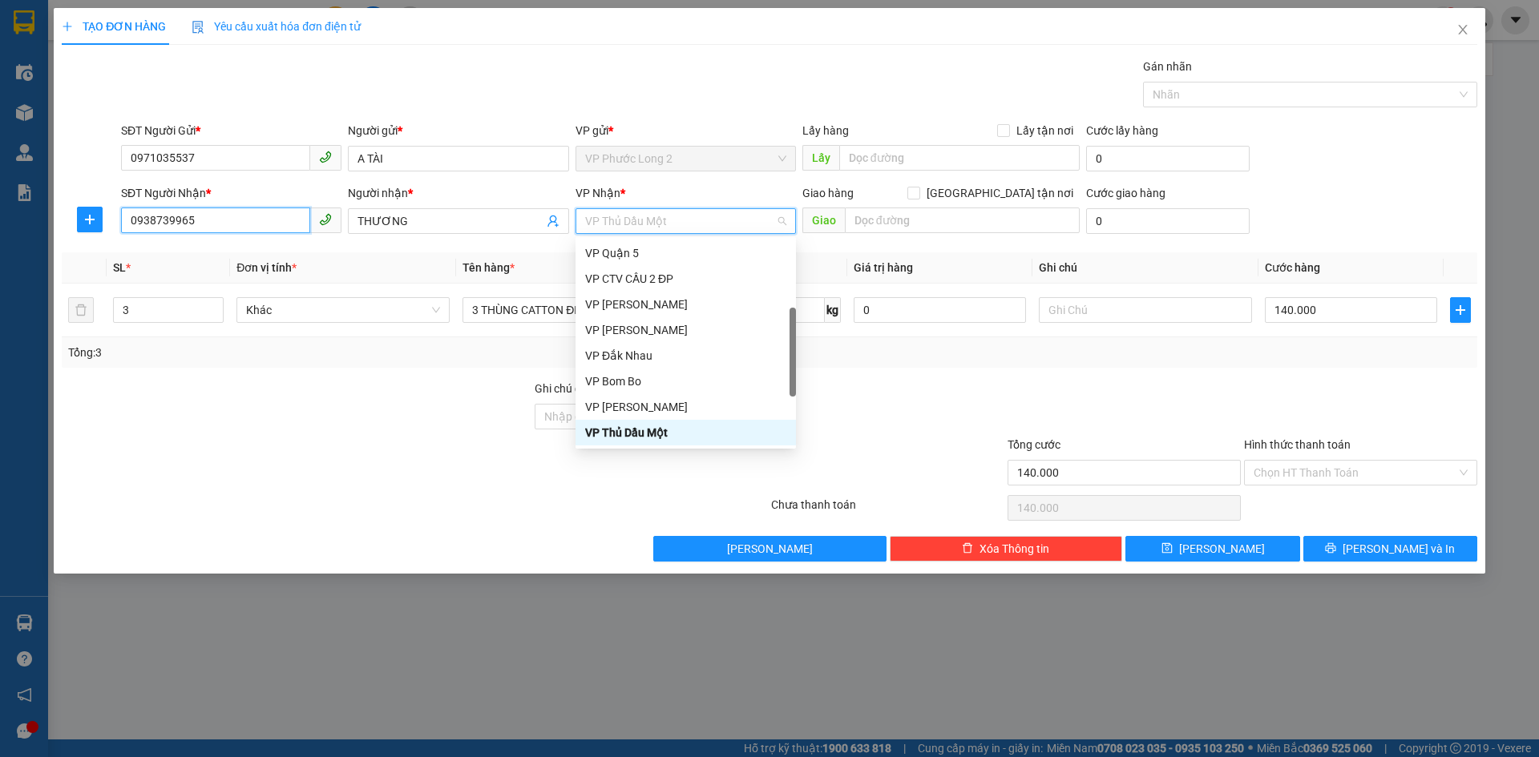
click at [283, 208] on input "0938739965" at bounding box center [215, 221] width 189 height 26
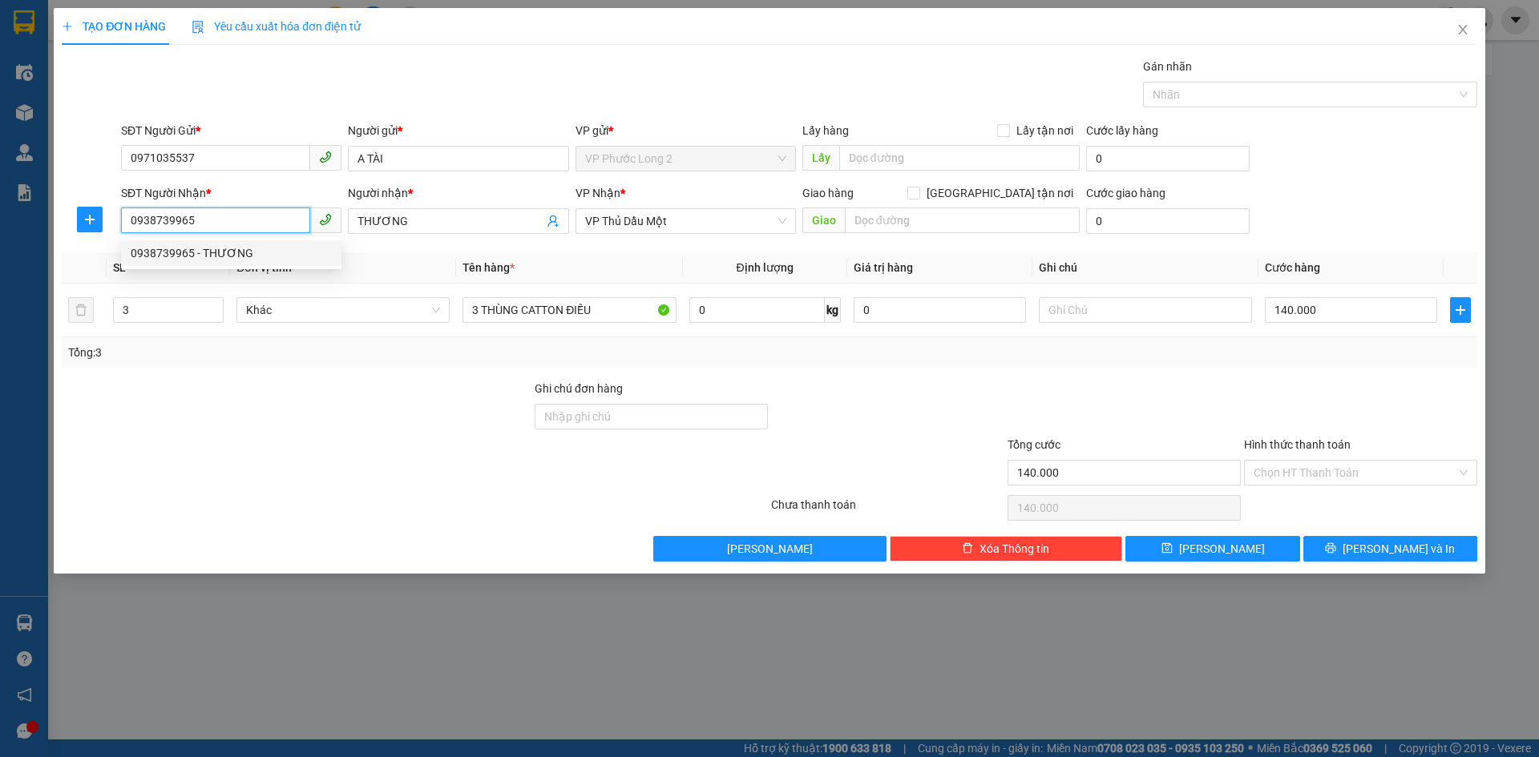
click at [282, 208] on input "0938739965" at bounding box center [215, 221] width 189 height 26
click at [255, 268] on div "0787132857 - CÔNG" at bounding box center [231, 279] width 220 height 26
type input "0787132857"
type input "CÔNG"
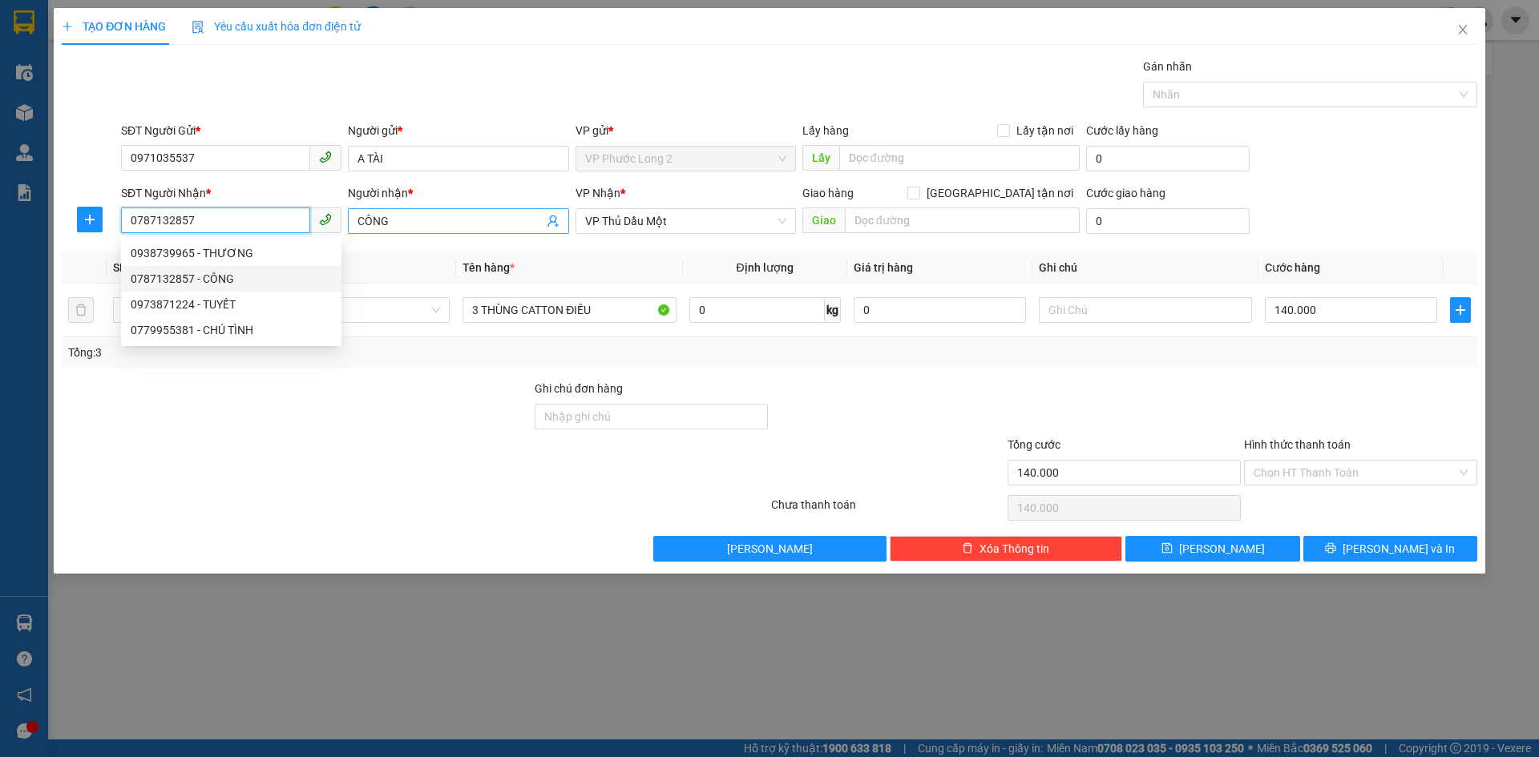
type input "90.000"
type input "0787132857"
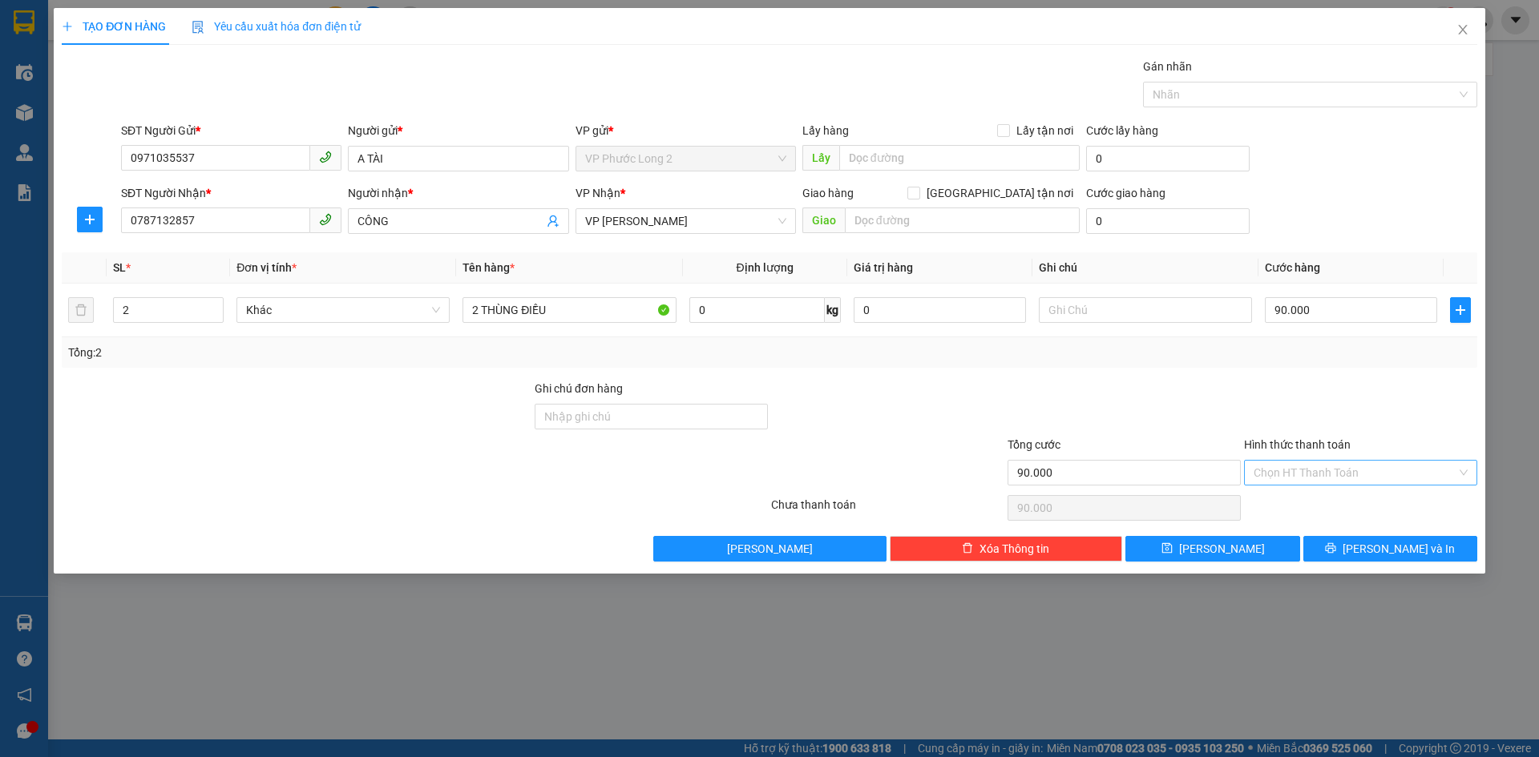
click at [1335, 472] on input "Hình thức thanh toán" at bounding box center [1354, 473] width 203 height 24
click at [1319, 317] on input "90.000" at bounding box center [1351, 310] width 172 height 26
type input "1"
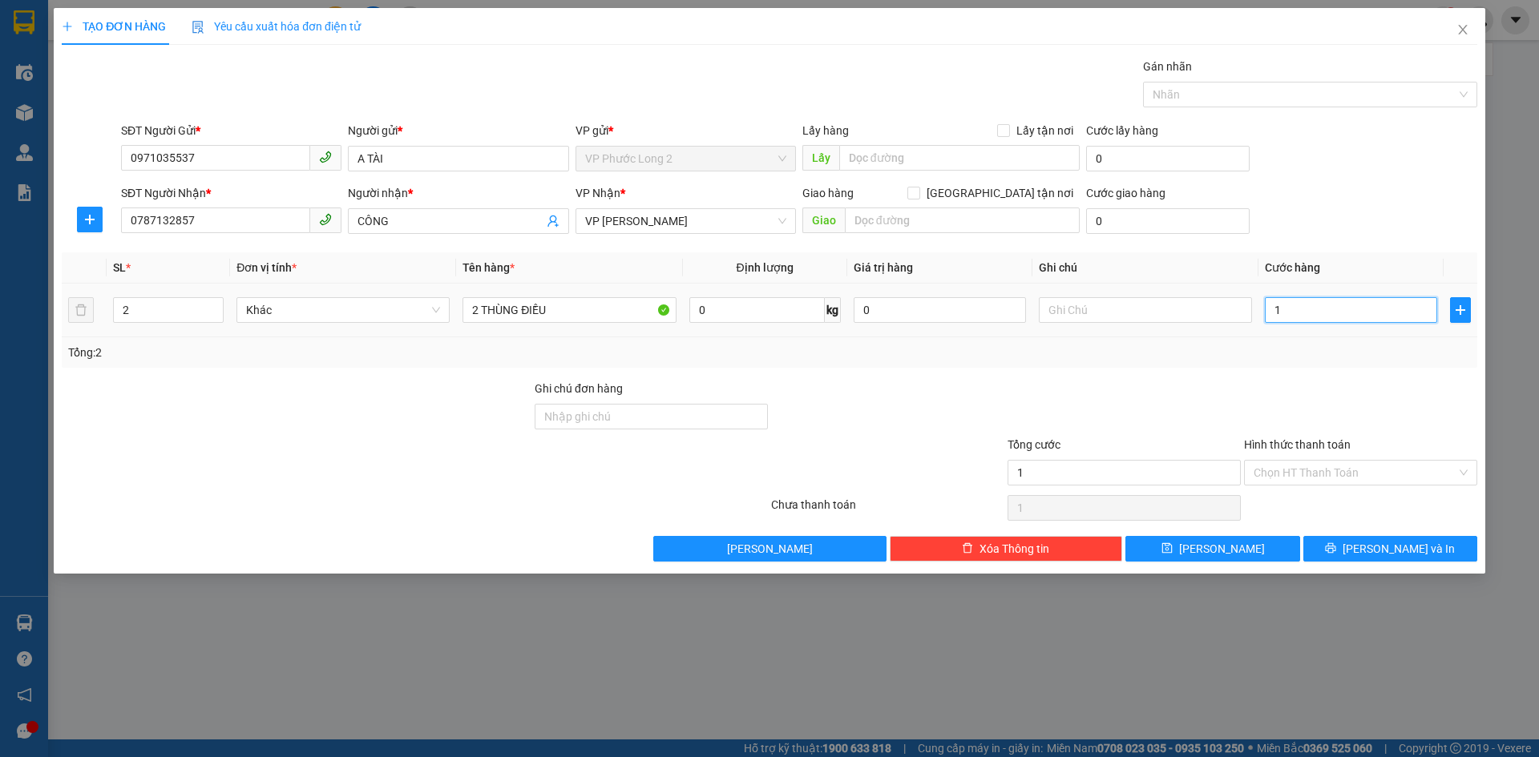
type input "14"
type input "140"
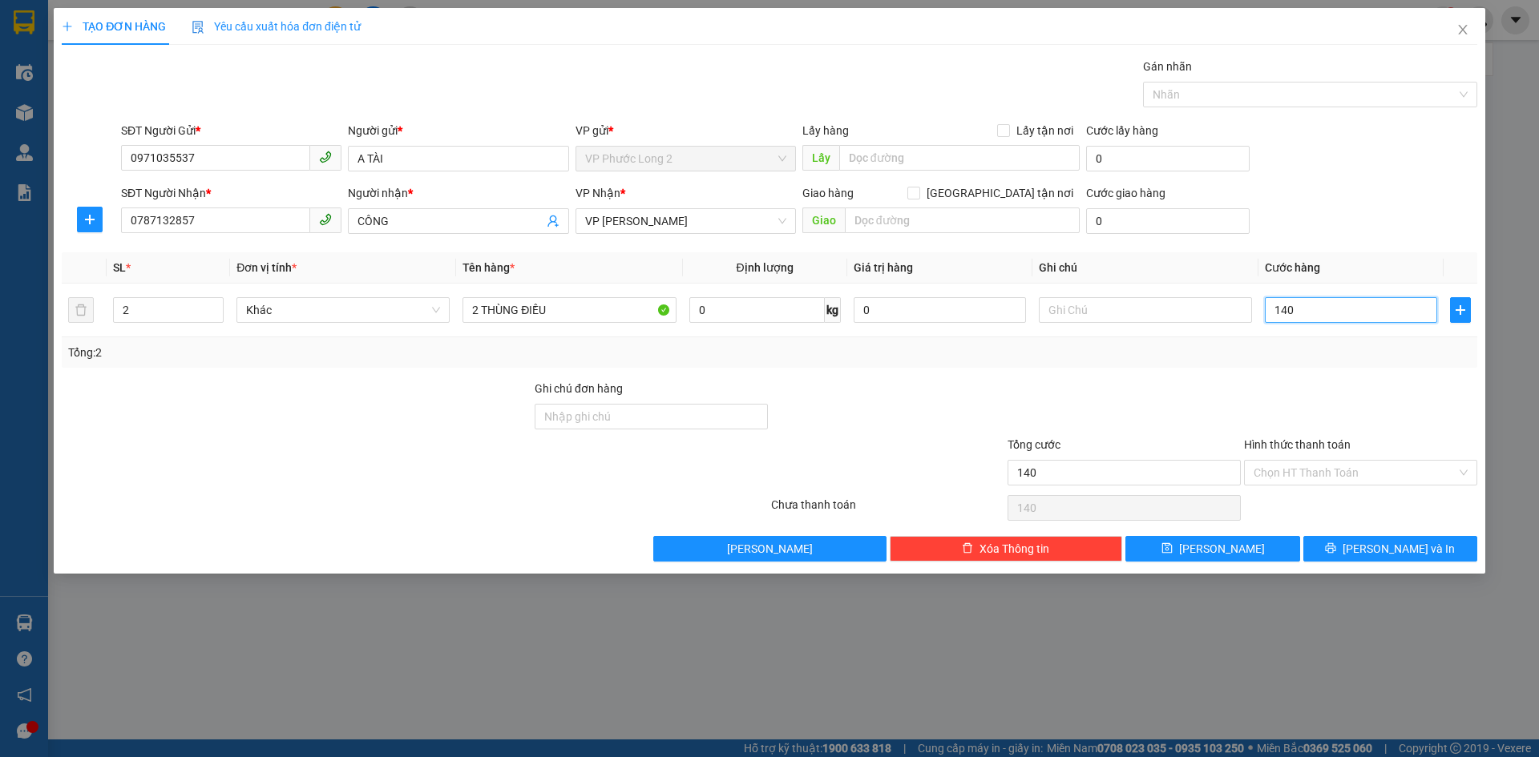
type input "140"
type input "140.000"
click at [1332, 223] on div "SĐT Người Nhận * 0787132857 Người nhận * CÔNG VP Nhận * VP [PERSON_NAME] hàng G…" at bounding box center [799, 212] width 1362 height 56
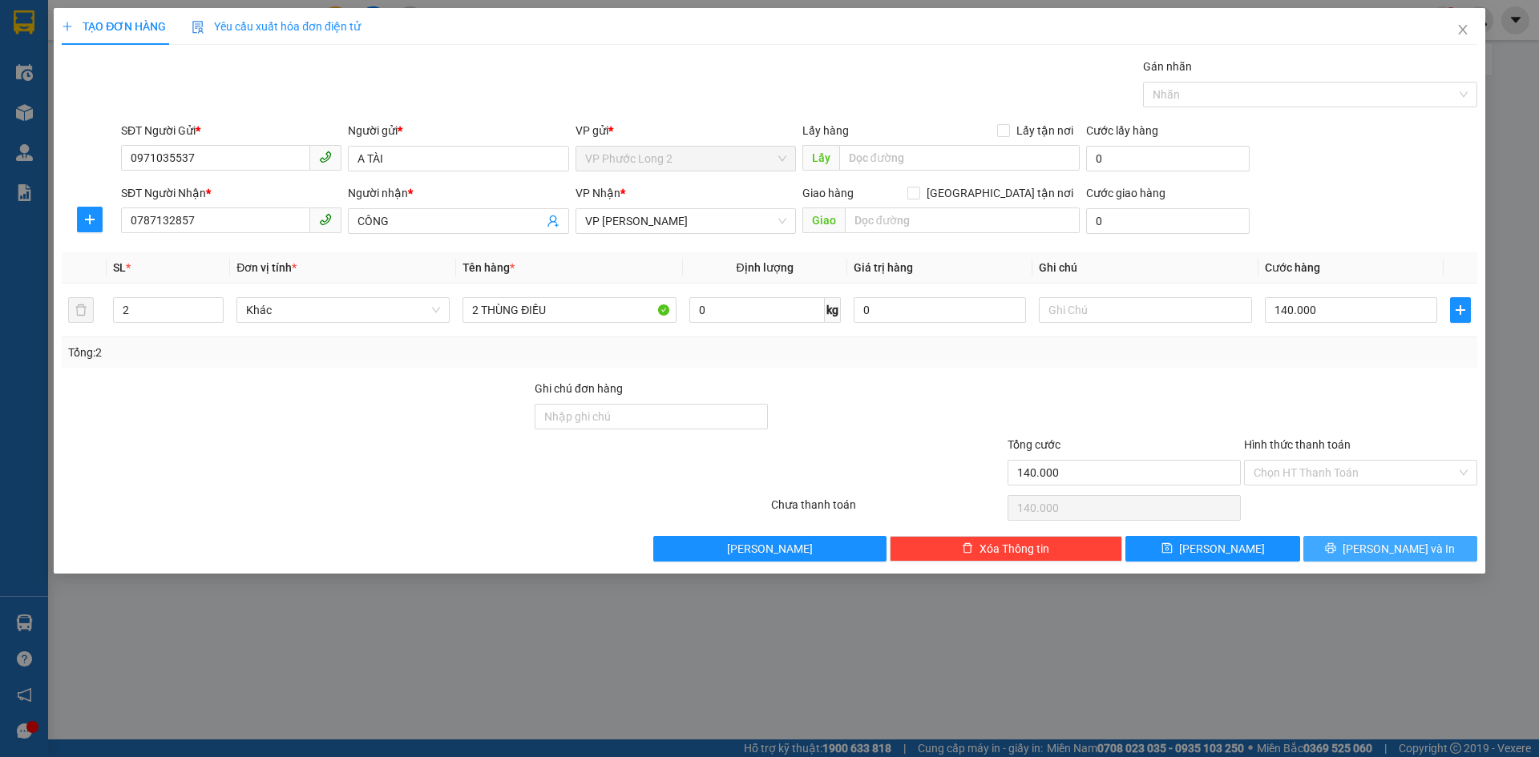
click at [1339, 550] on button "[PERSON_NAME] và In" at bounding box center [1390, 549] width 174 height 26
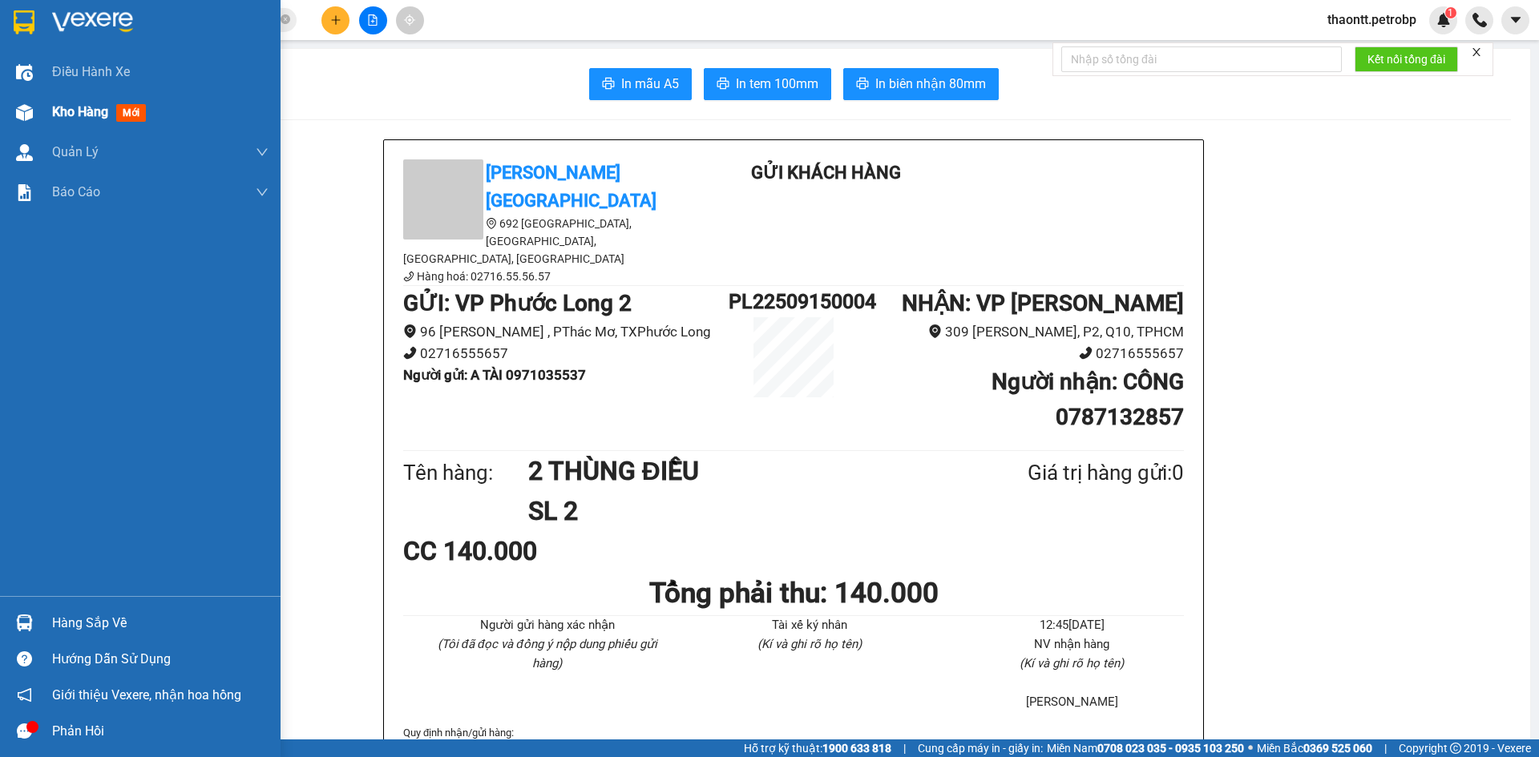
click at [39, 110] on div "Kho hàng mới" at bounding box center [140, 112] width 280 height 40
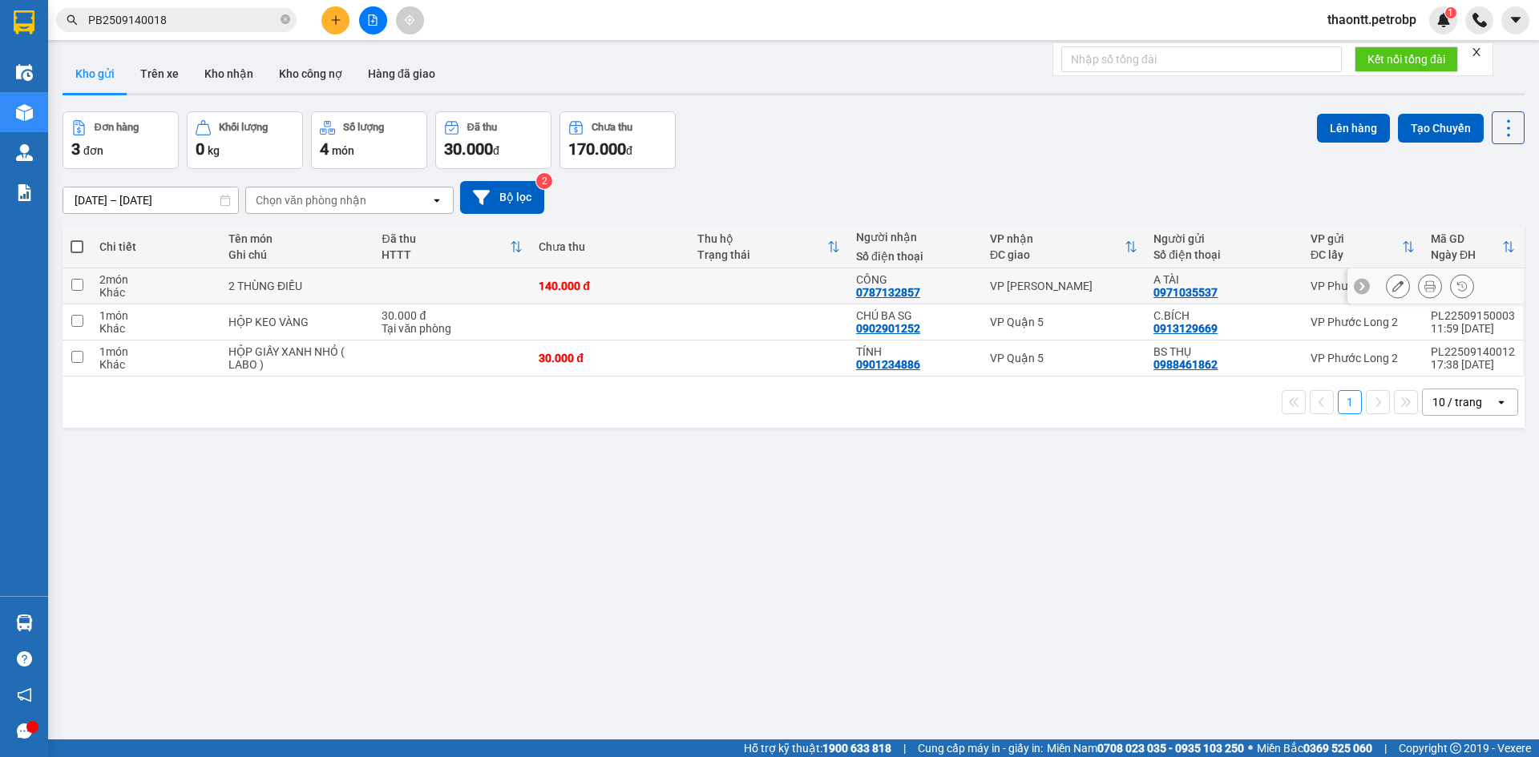
click at [176, 280] on div "2 món" at bounding box center [155, 279] width 113 height 13
checkbox input "true"
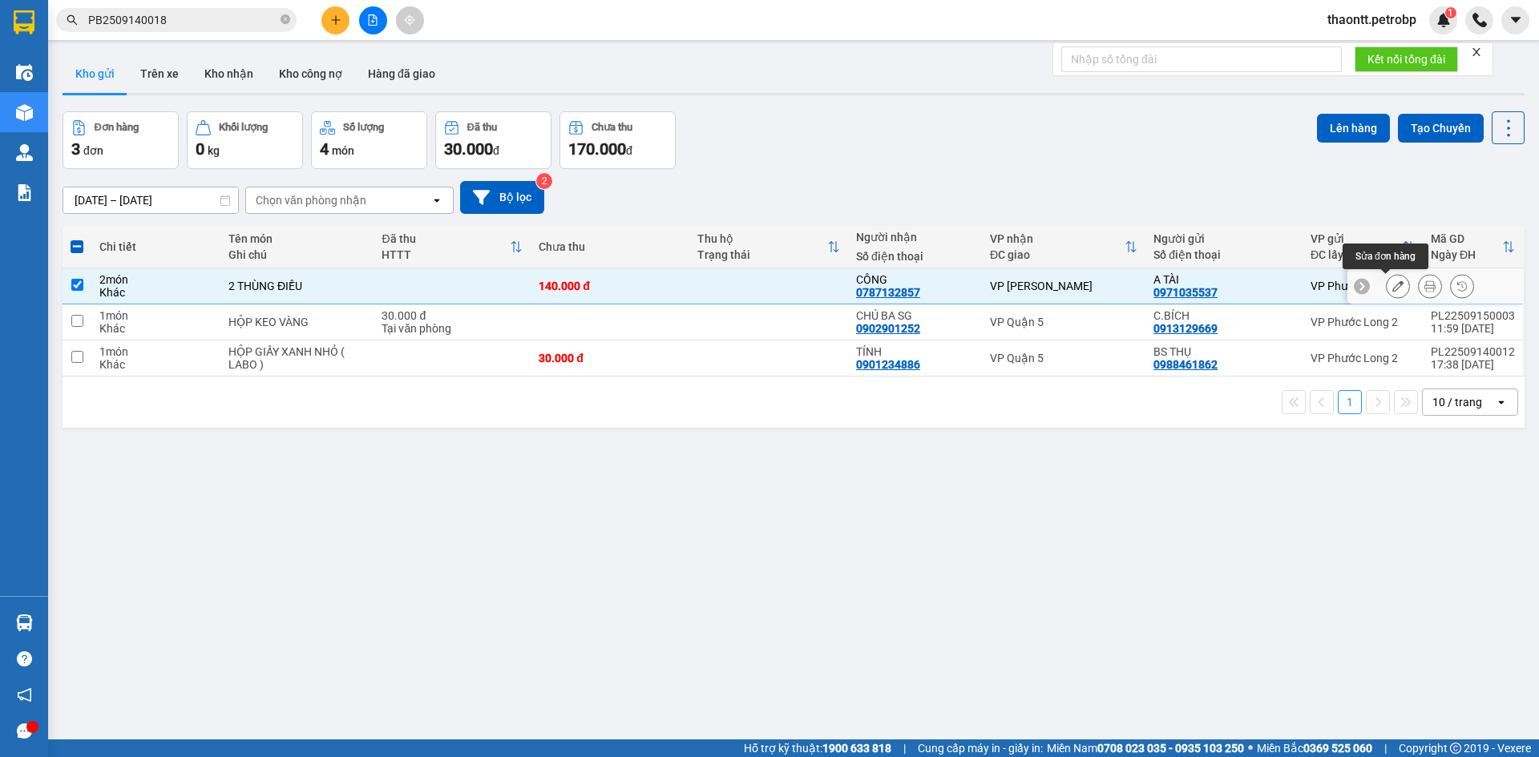
click at [1392, 286] on icon at bounding box center [1397, 285] width 11 height 11
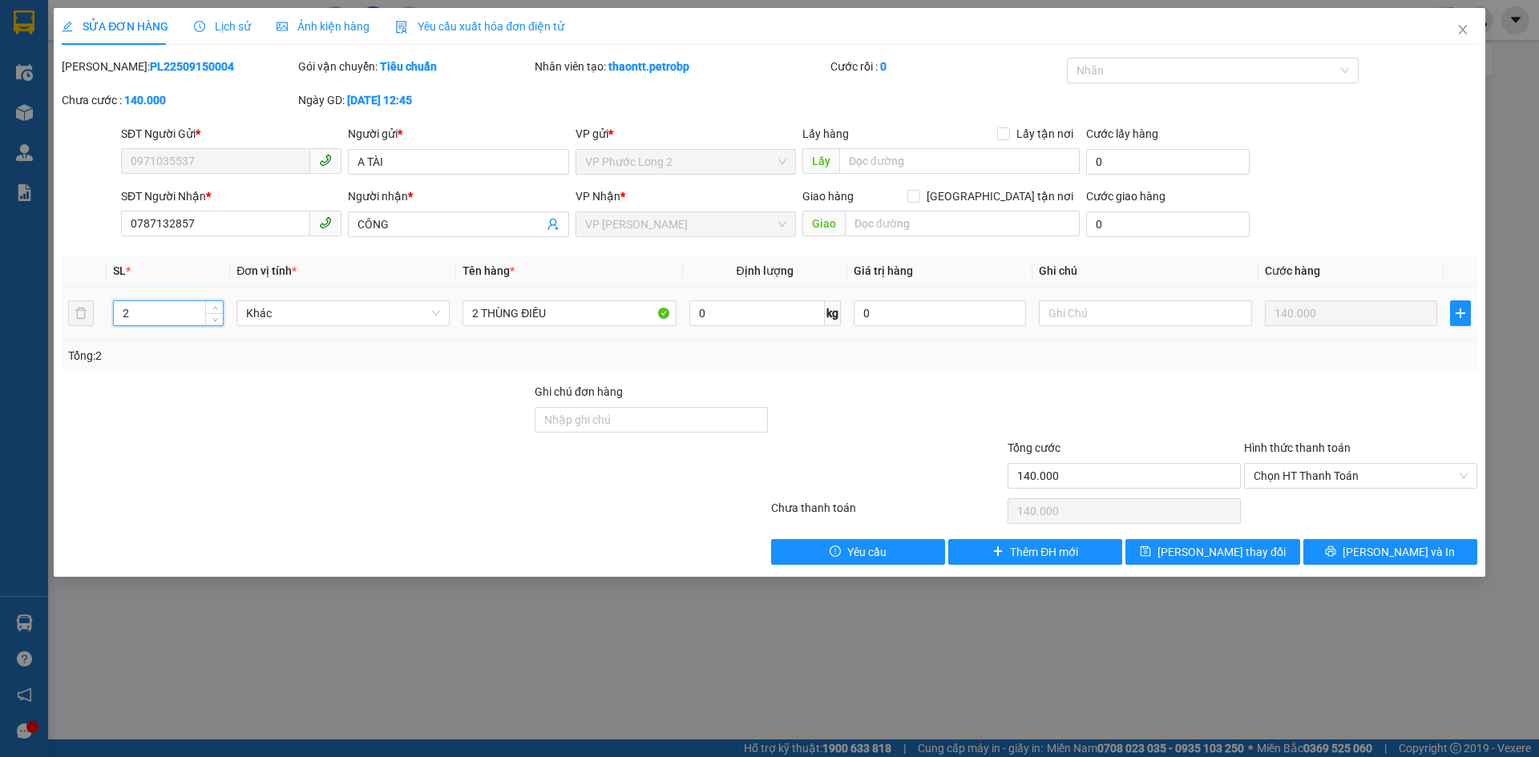
click at [146, 305] on input "2" at bounding box center [168, 313] width 109 height 24
type input "3"
drag, startPoint x: 478, startPoint y: 313, endPoint x: 434, endPoint y: 314, distance: 44.1
click at [434, 314] on tr "3 Khác 2 THÙNG ĐIỀU 0 kg 0 140.000" at bounding box center [769, 314] width 1415 height 54
type input "3 THÙNG ĐIỀU"
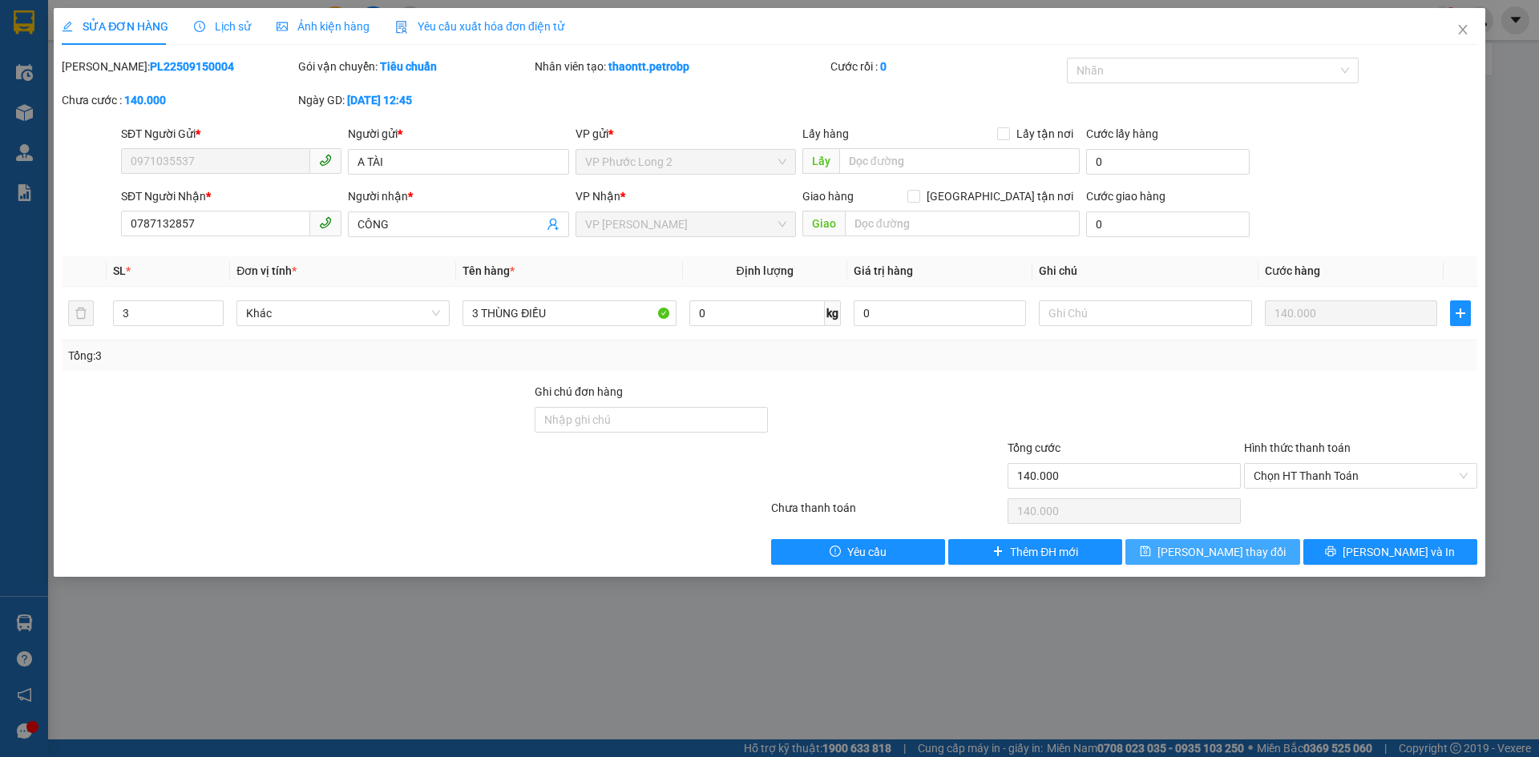
click at [1207, 554] on span "[PERSON_NAME] thay đổi" at bounding box center [1221, 552] width 128 height 18
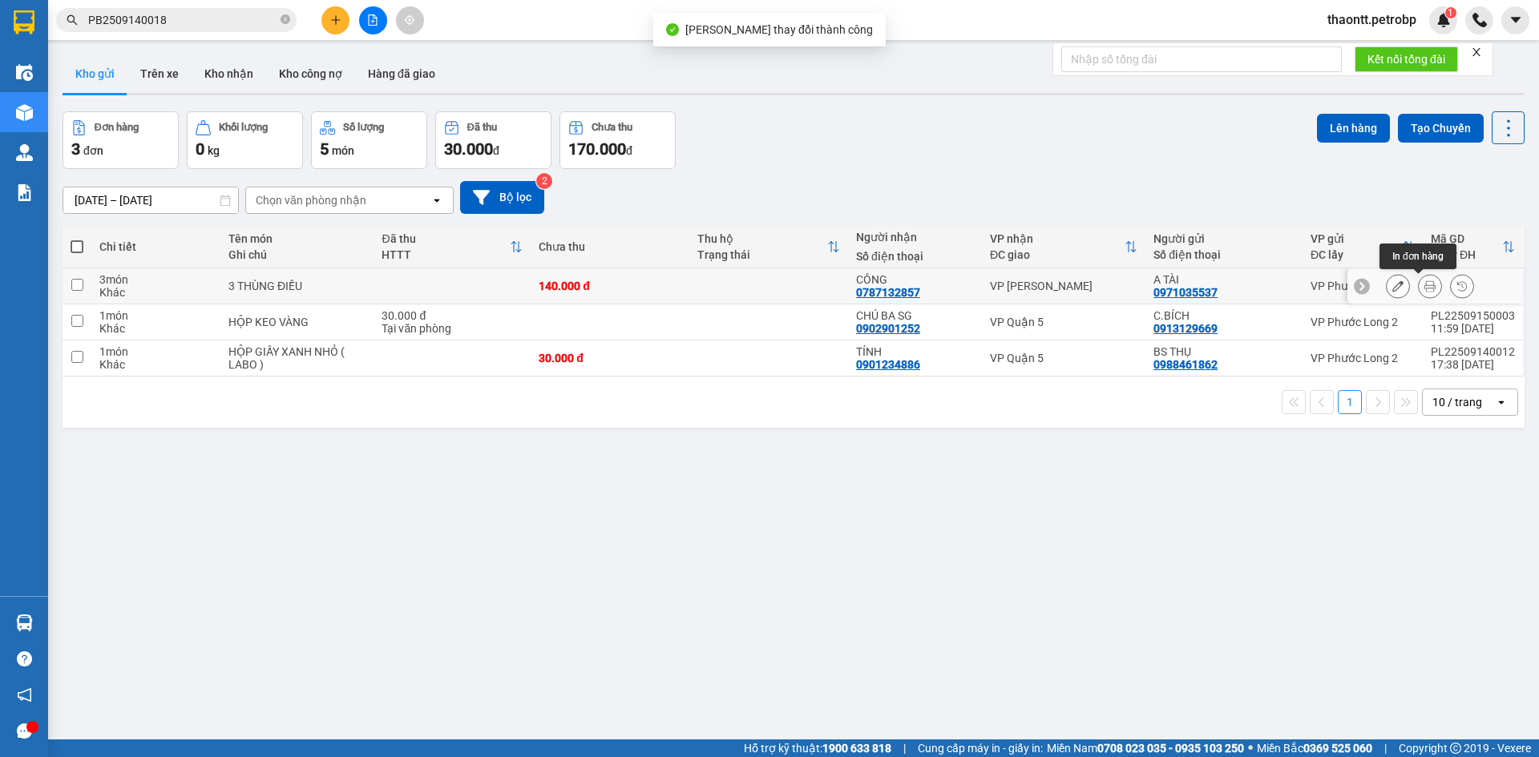
click at [1424, 289] on icon at bounding box center [1429, 285] width 11 height 11
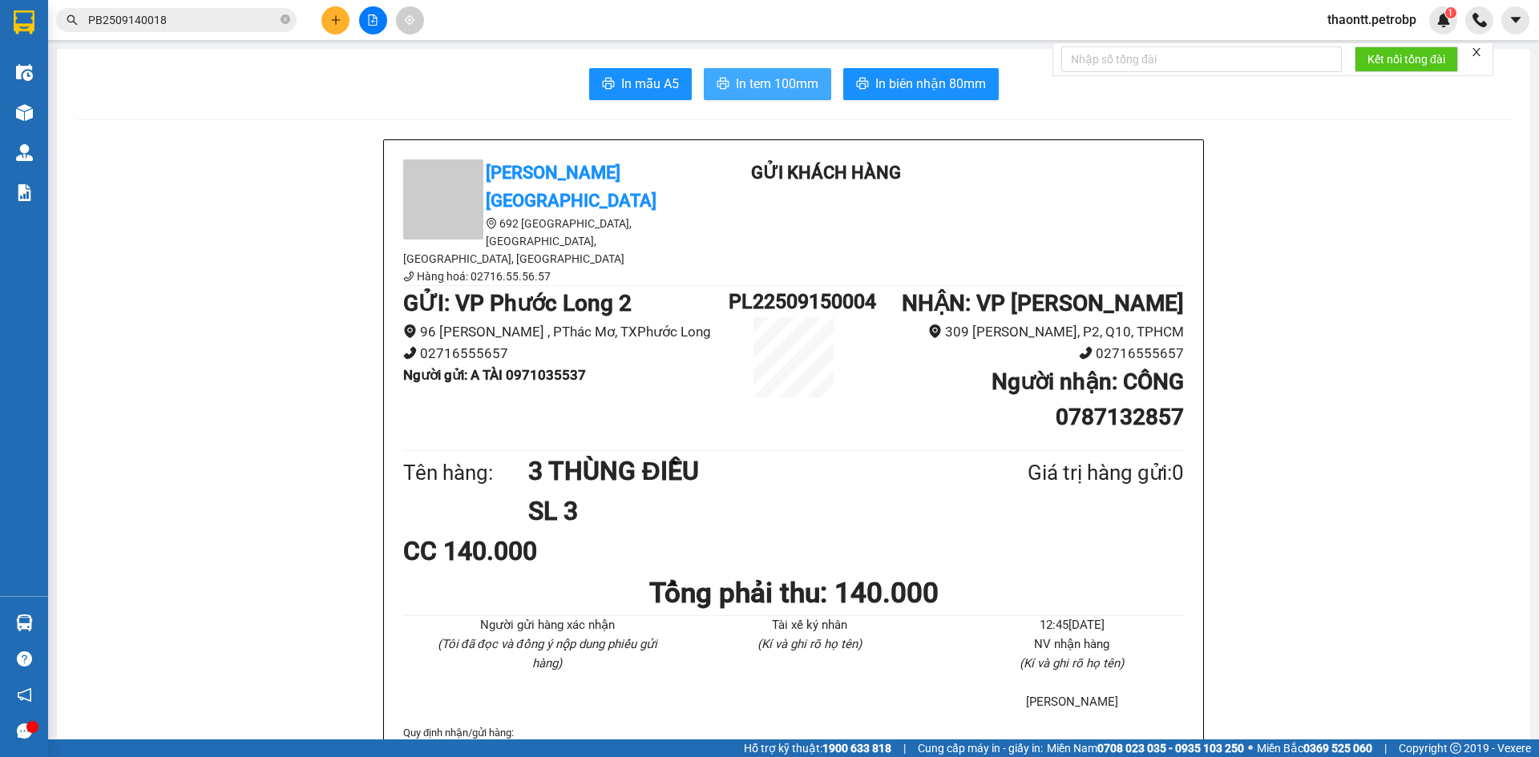
click at [807, 77] on span "In tem 100mm" at bounding box center [777, 84] width 83 height 20
